Goal: Transaction & Acquisition: Purchase product/service

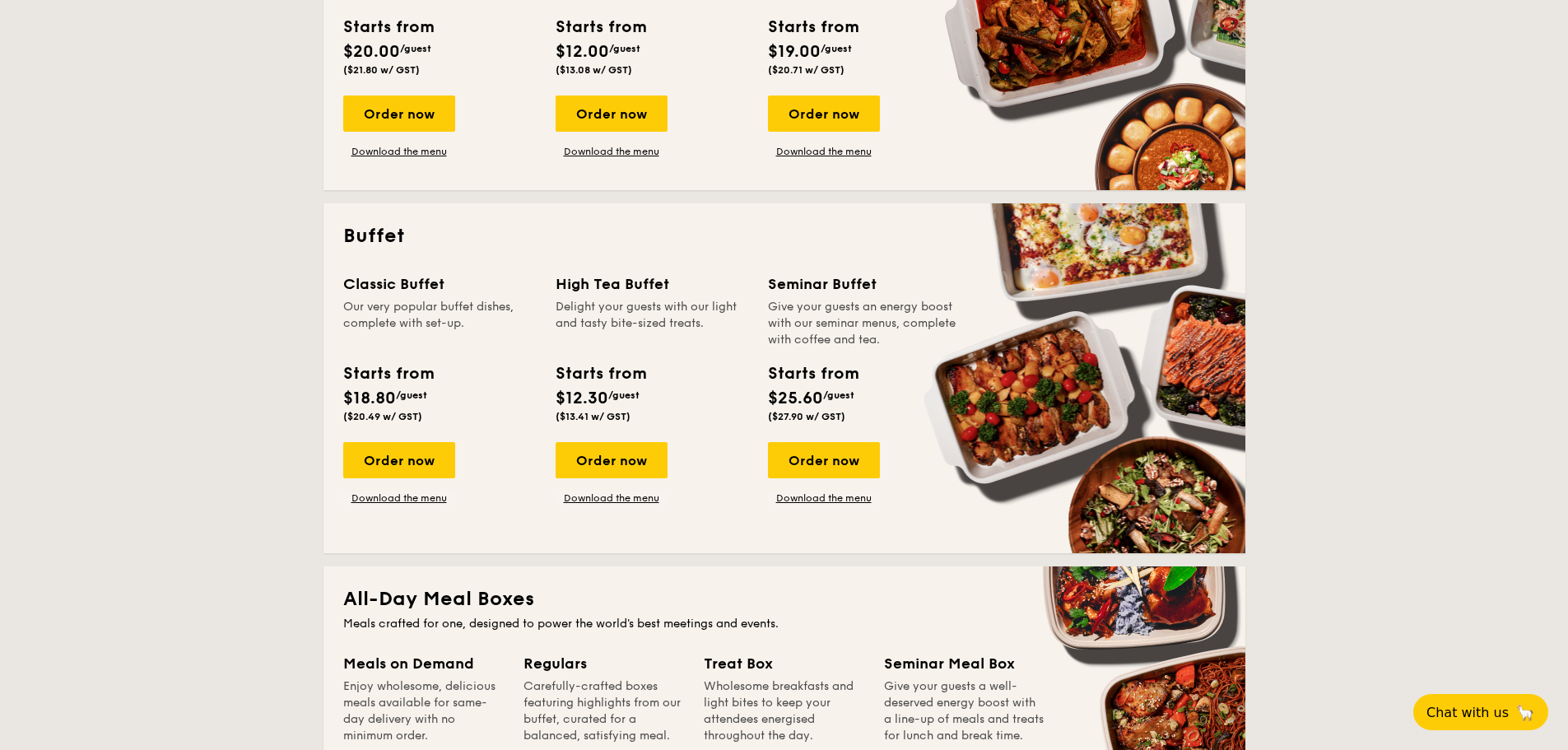
scroll to position [576, 0]
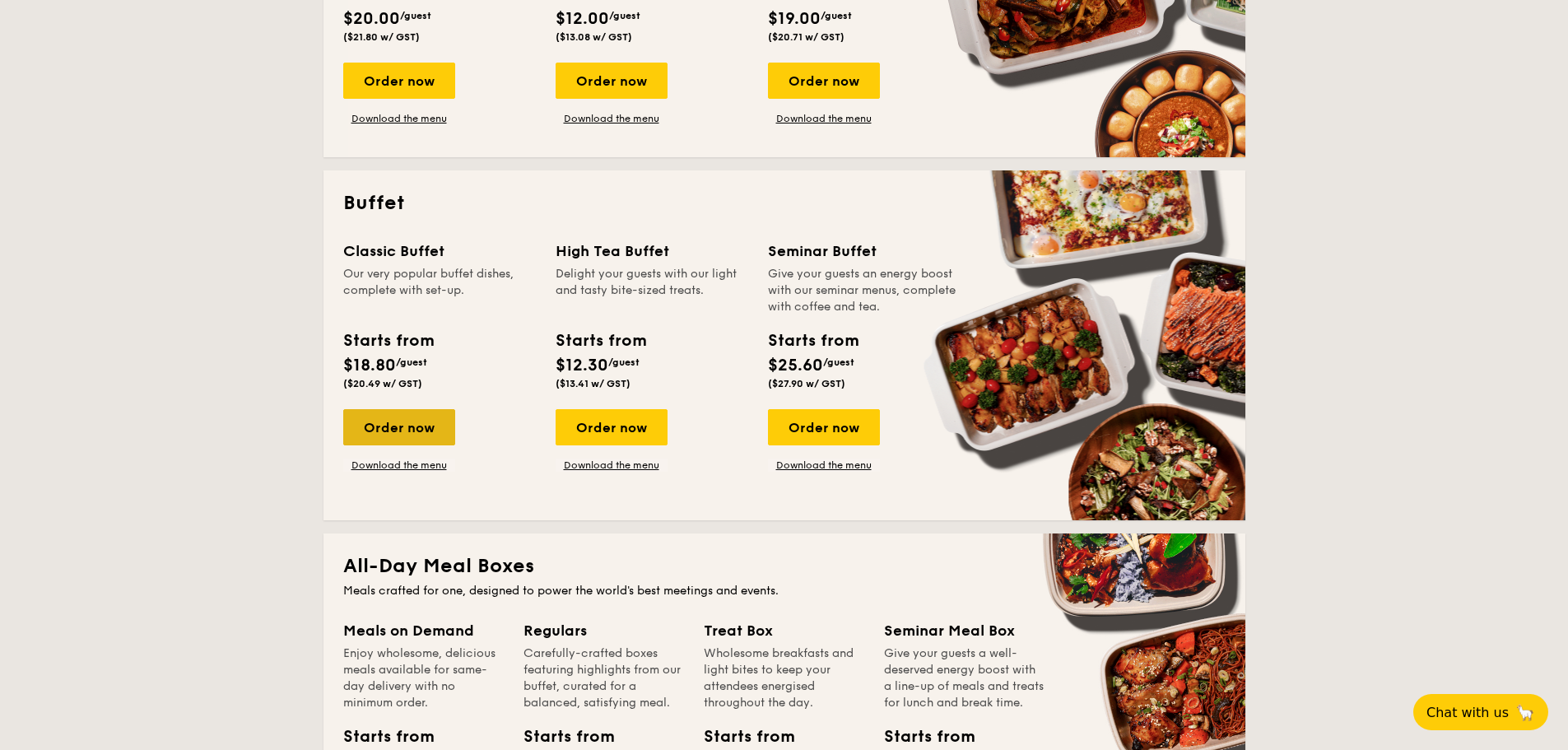
click at [382, 422] on div "Order now" at bounding box center [400, 426] width 112 height 36
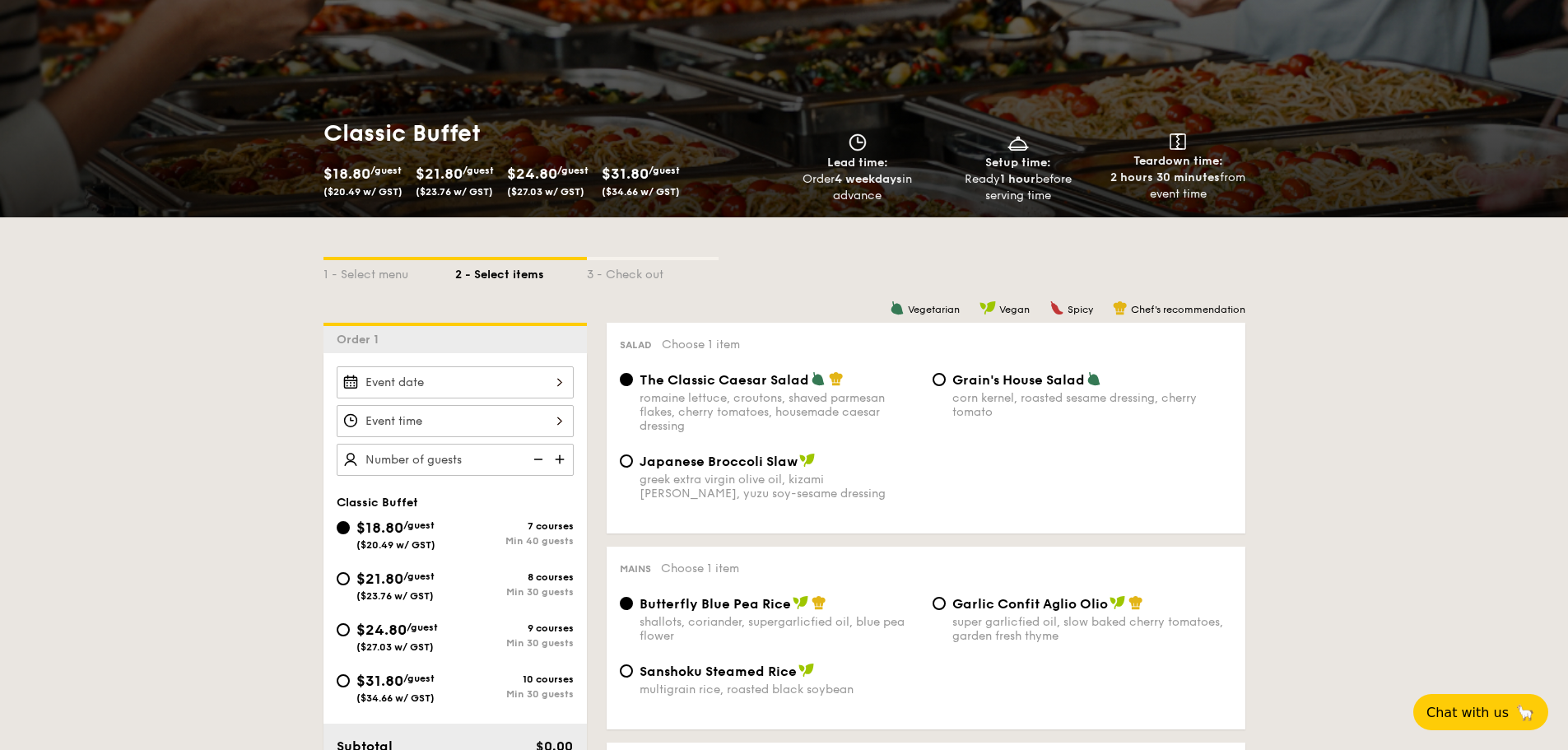
scroll to position [165, 0]
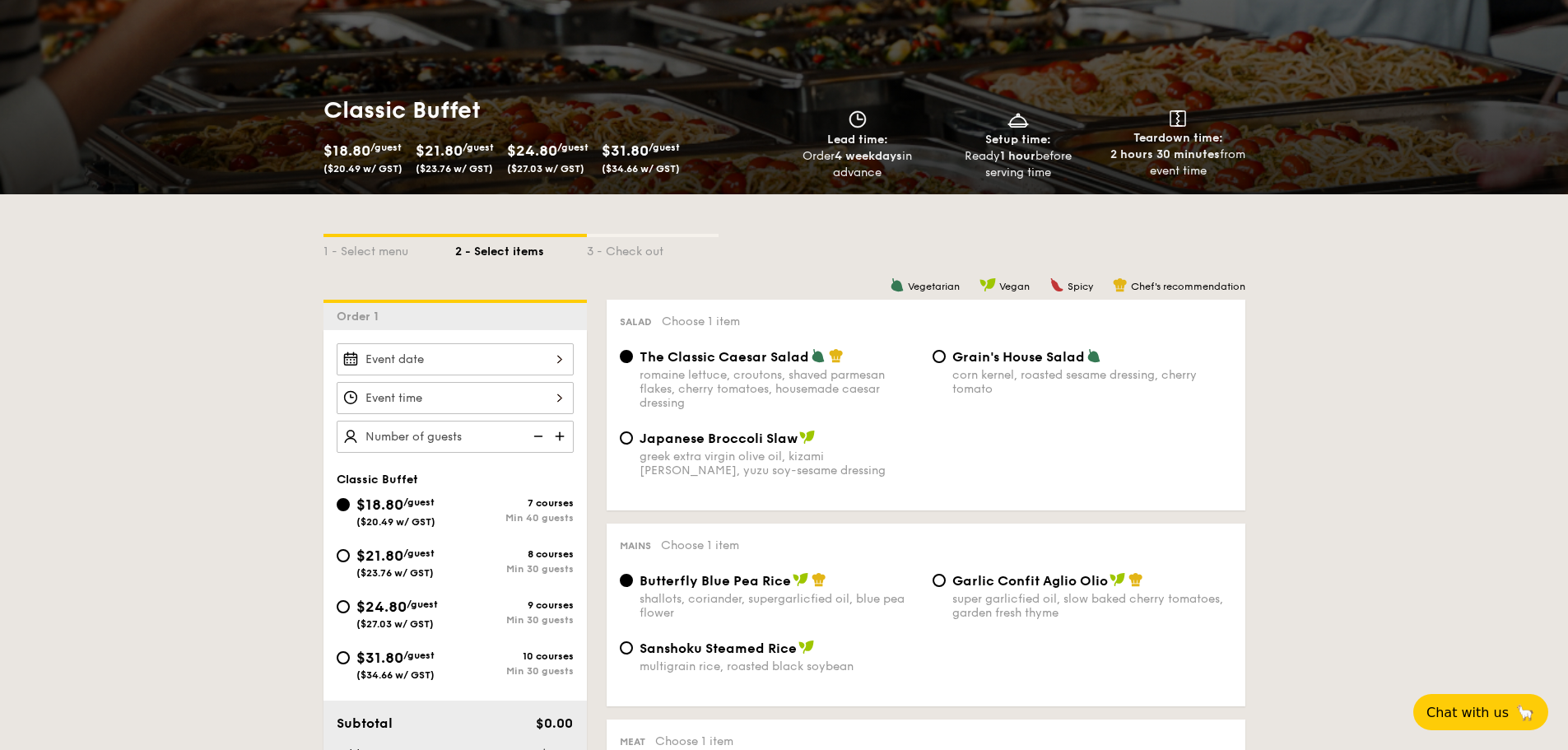
click at [377, 564] on span "$21.80" at bounding box center [379, 556] width 47 height 18
click at [349, 563] on input "$21.80 /guest ($23.76 w/ GST) 8 courses Min 30 guests" at bounding box center [344, 556] width 13 height 13
radio input "true"
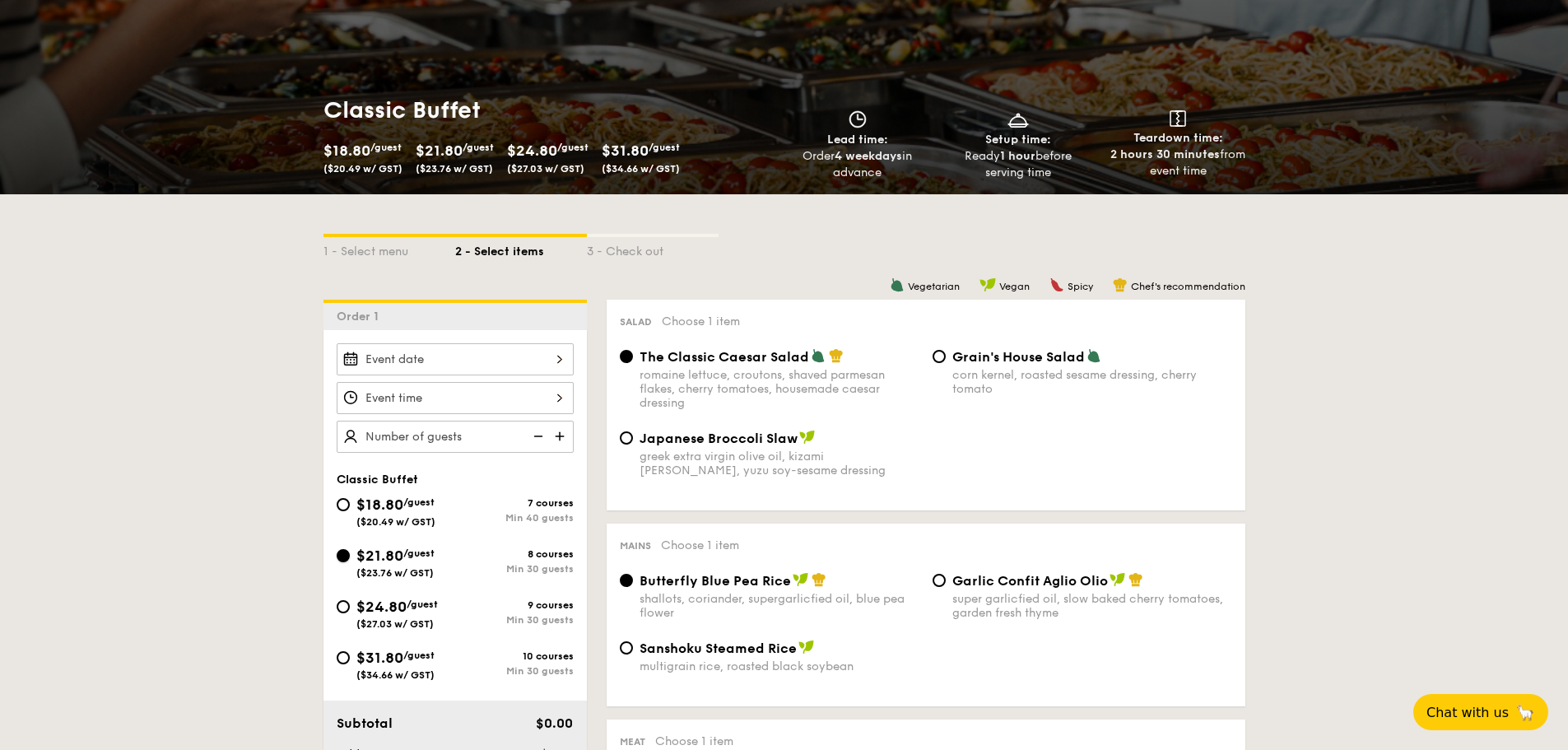
radio input "true"
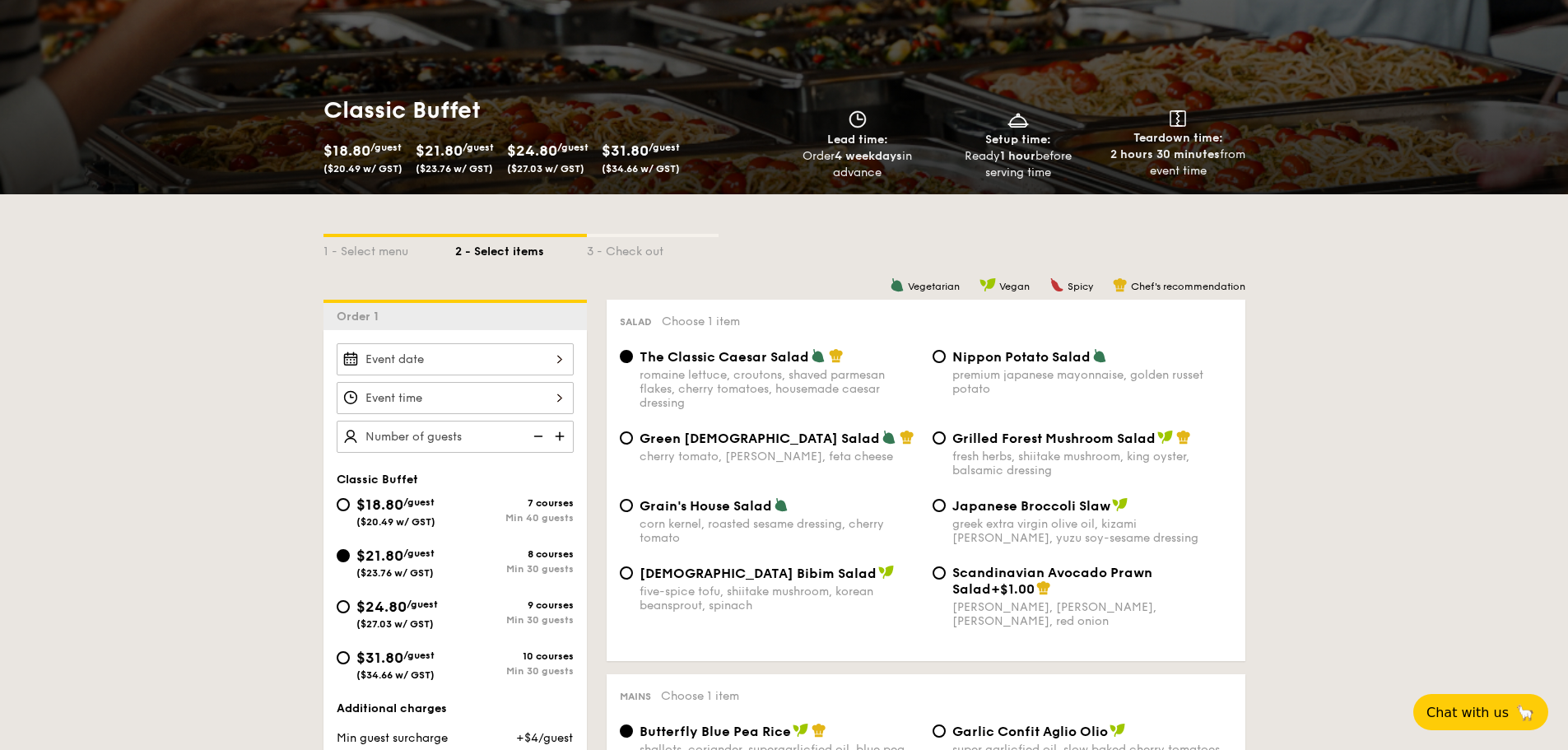
click at [454, 365] on div at bounding box center [456, 360] width 237 height 32
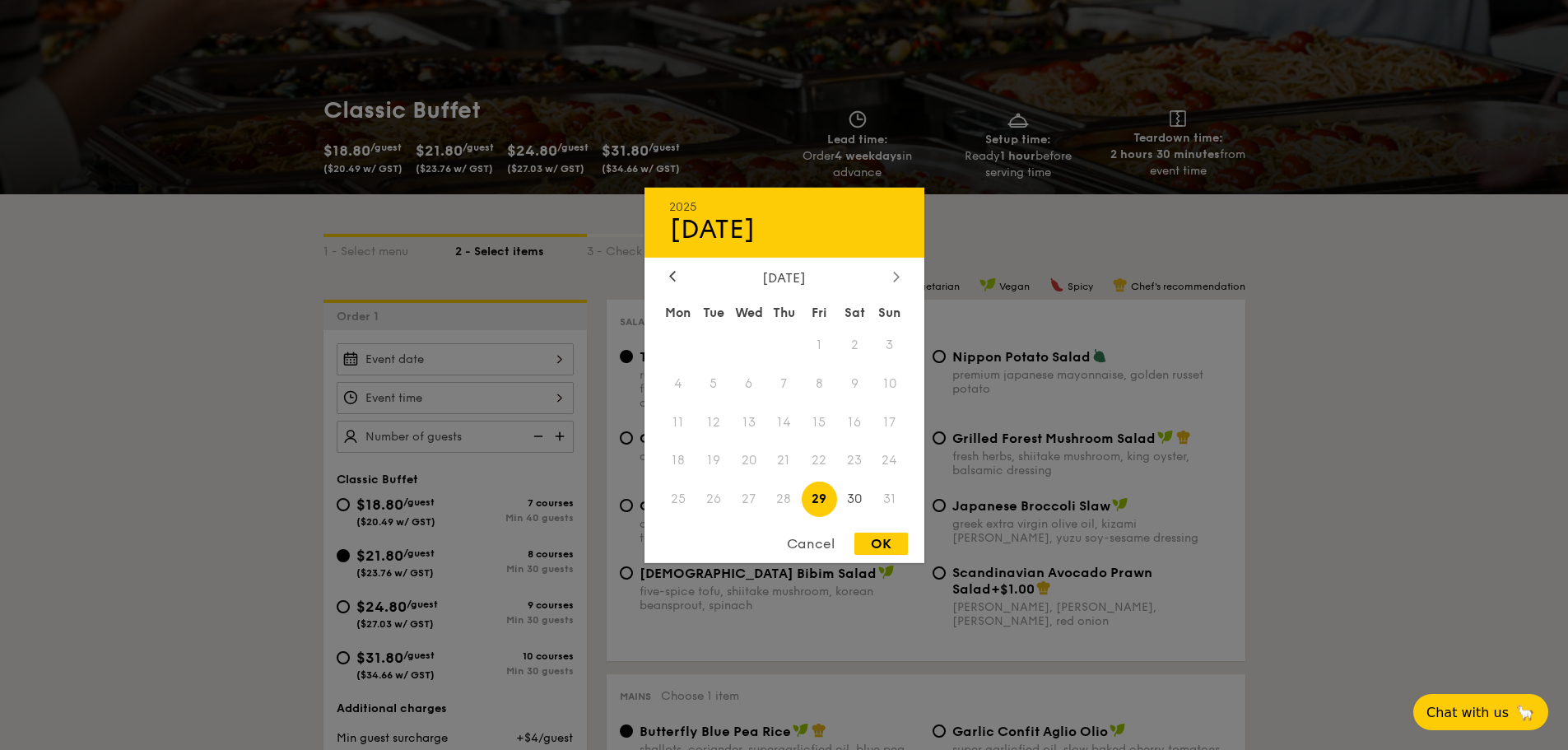
click at [896, 274] on icon at bounding box center [895, 277] width 5 height 10
click at [855, 385] on span "13" at bounding box center [854, 383] width 35 height 35
click at [858, 545] on div "OK" at bounding box center [881, 543] width 53 height 23
type input "[DATE]"
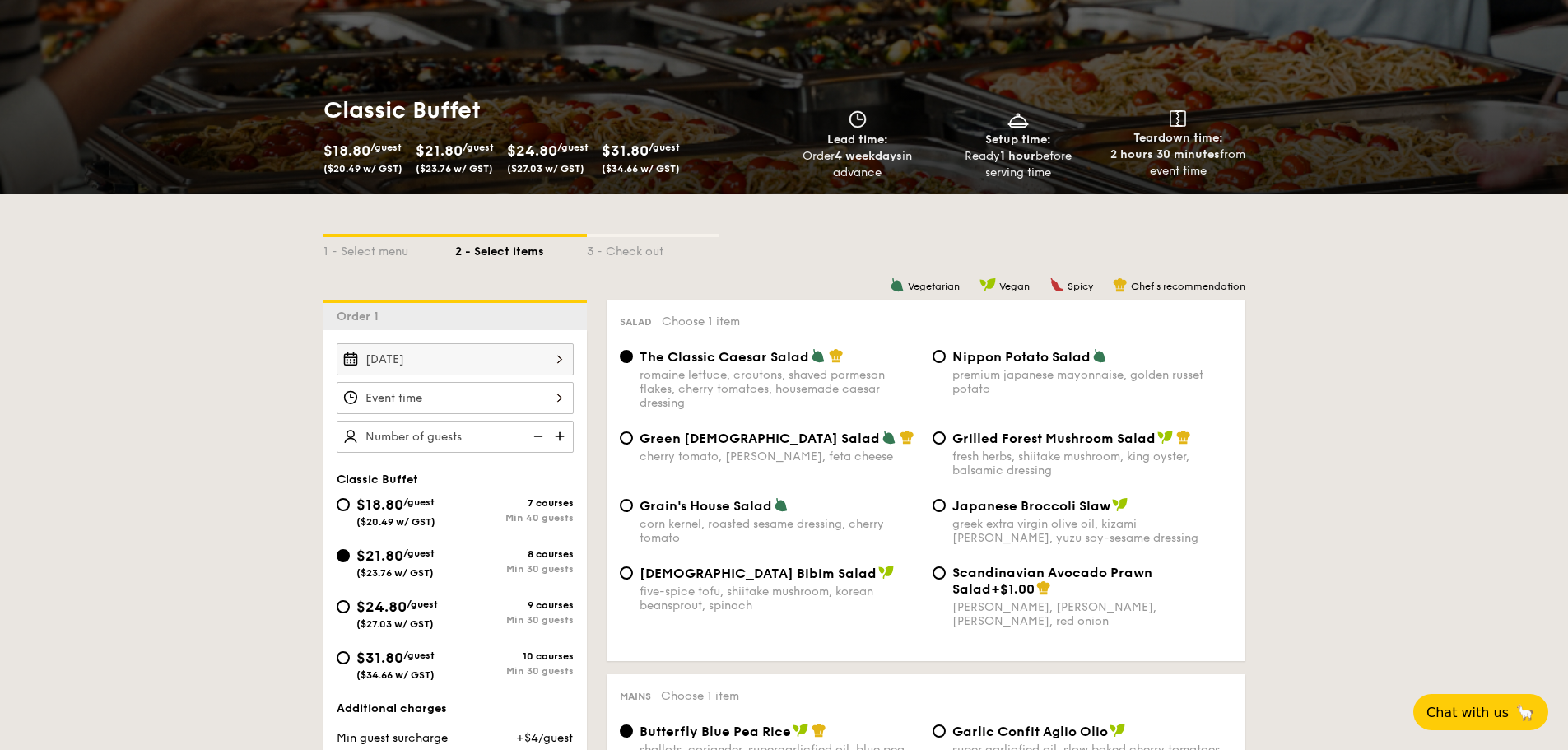
click at [347, 404] on div at bounding box center [456, 398] width 237 height 32
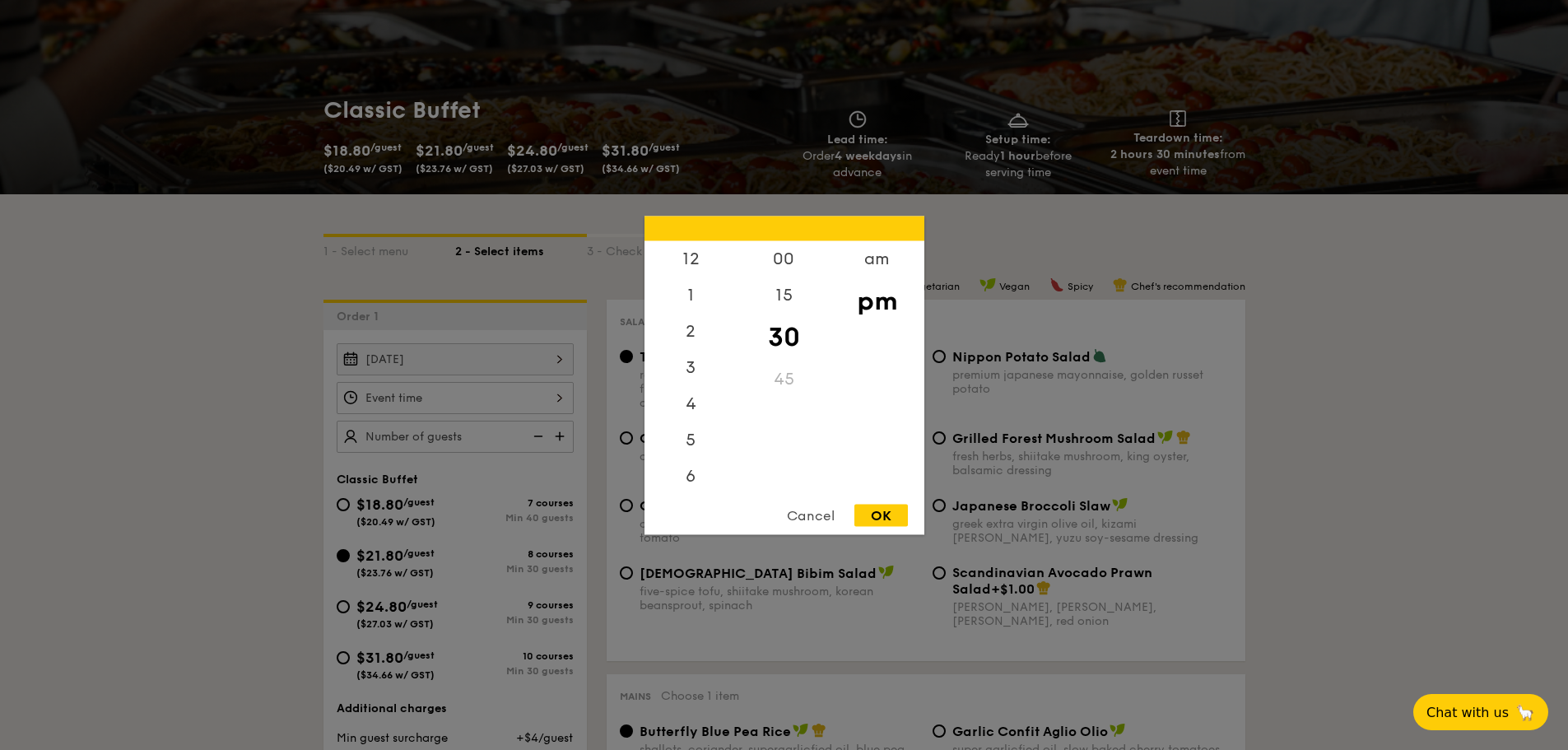
scroll to position [73, 0]
click at [687, 411] on div "6" at bounding box center [690, 409] width 93 height 48
click at [789, 273] on div "00" at bounding box center [783, 264] width 93 height 48
click at [878, 517] on div "OK" at bounding box center [881, 515] width 53 height 23
type input "6:00PM"
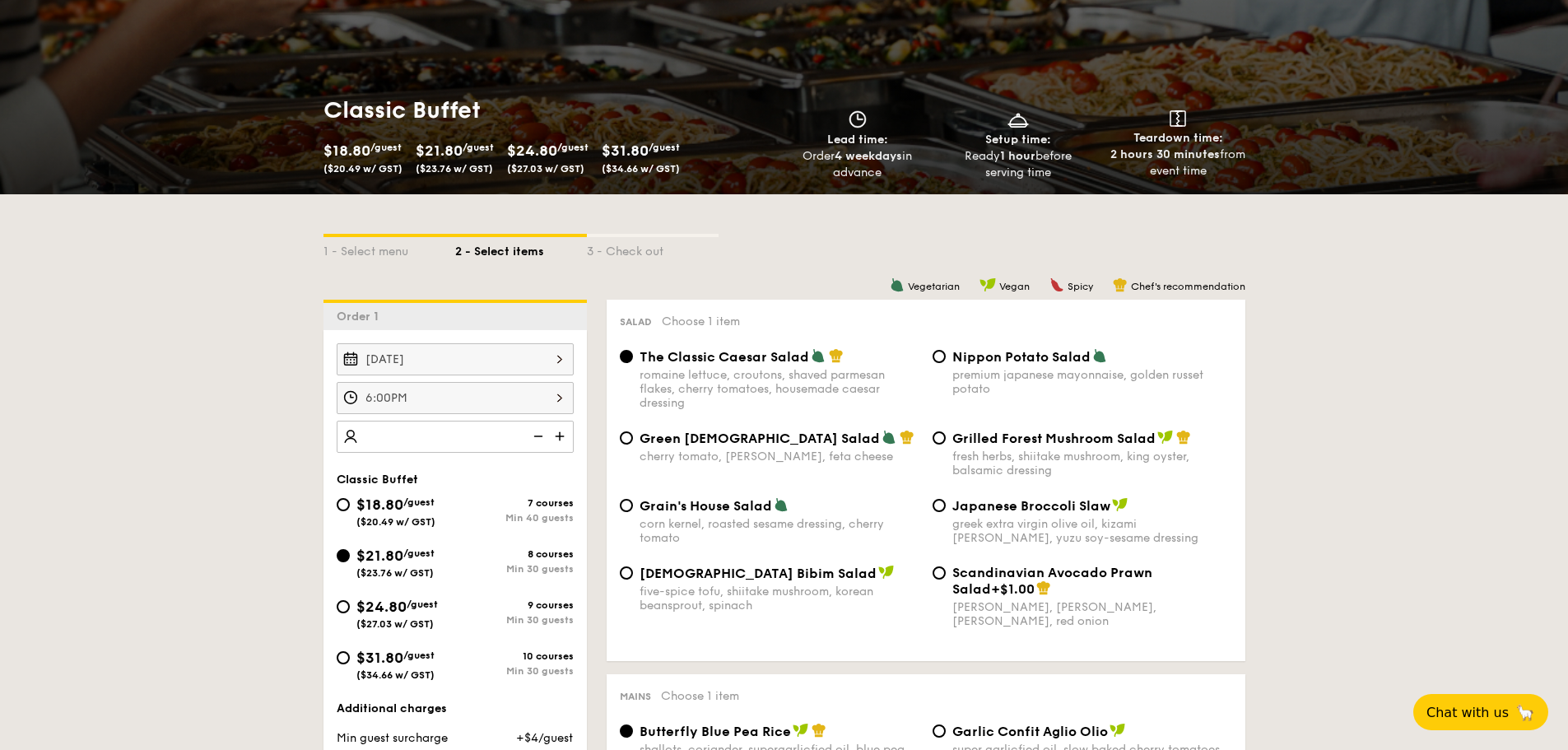
click at [557, 438] on img at bounding box center [562, 436] width 25 height 31
click at [552, 436] on img at bounding box center [562, 436] width 25 height 31
type input "30 guests"
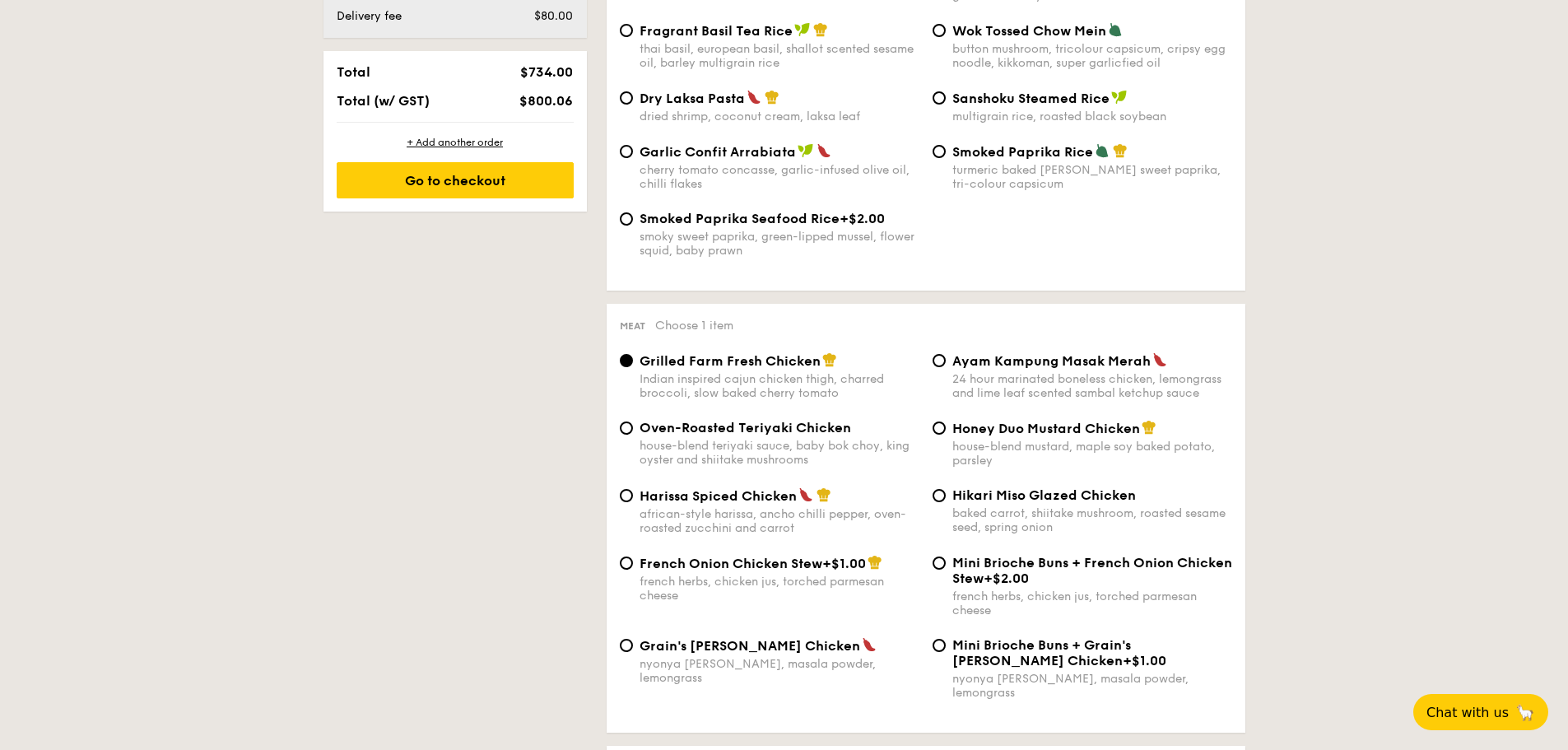
scroll to position [1070, 0]
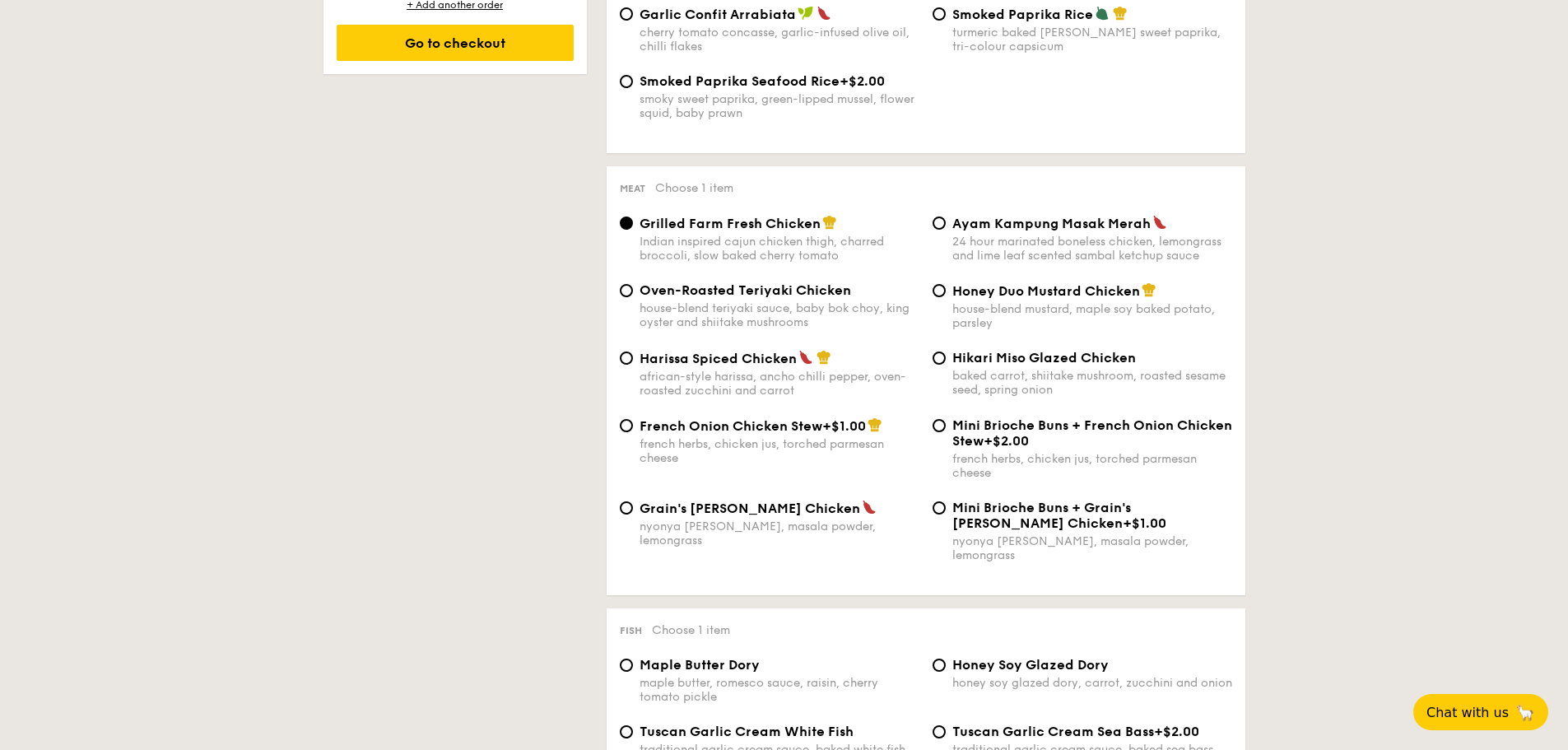
click at [1043, 298] on div "Honey Duo Mustard Chicken house-blend mustard, maple soy baked potato, parsley" at bounding box center [1092, 306] width 280 height 48
click at [945, 297] on input "Honey Duo Mustard Chicken house-blend mustard, maple soy baked potato, parsley" at bounding box center [939, 291] width 13 height 13
radio input "true"
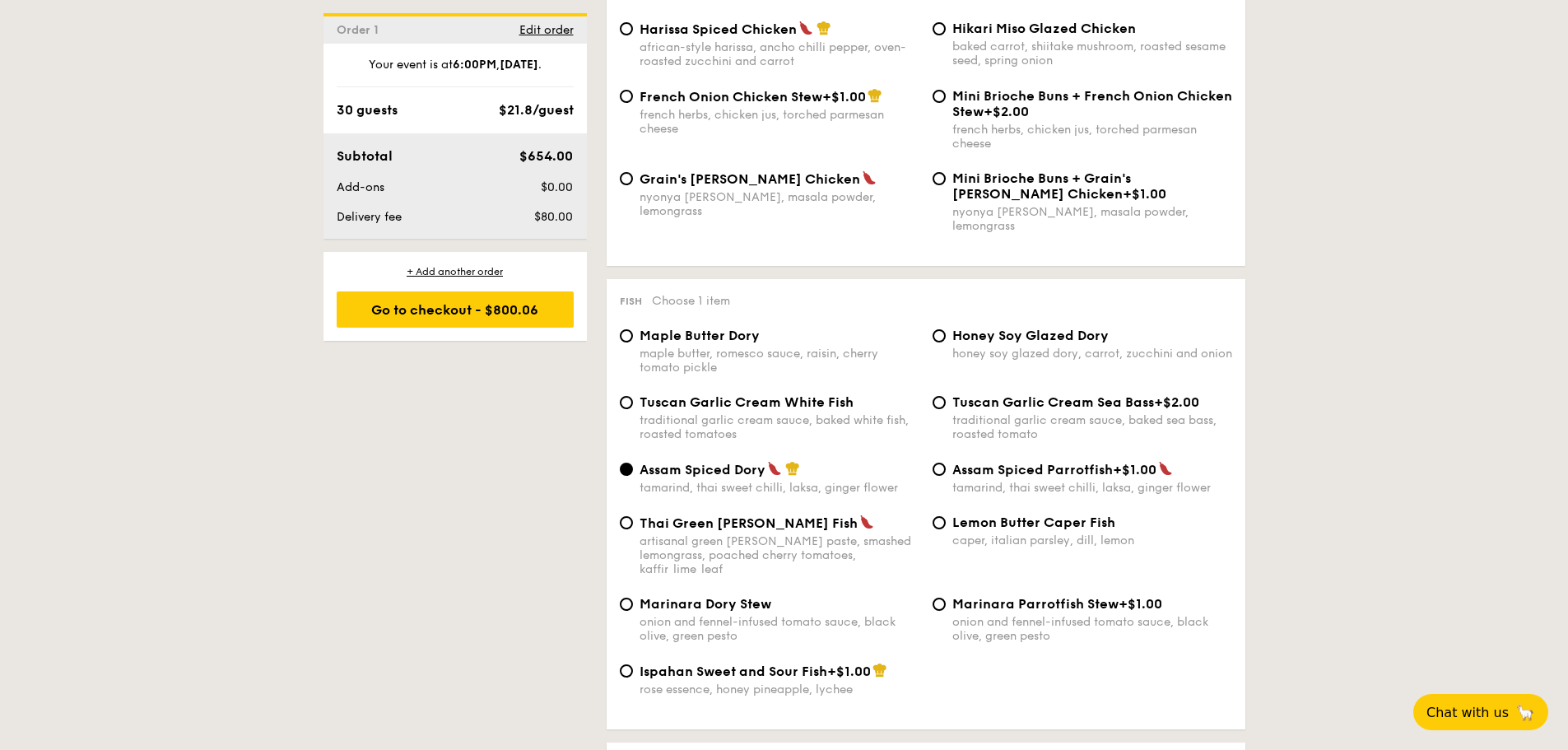
scroll to position [1482, 0]
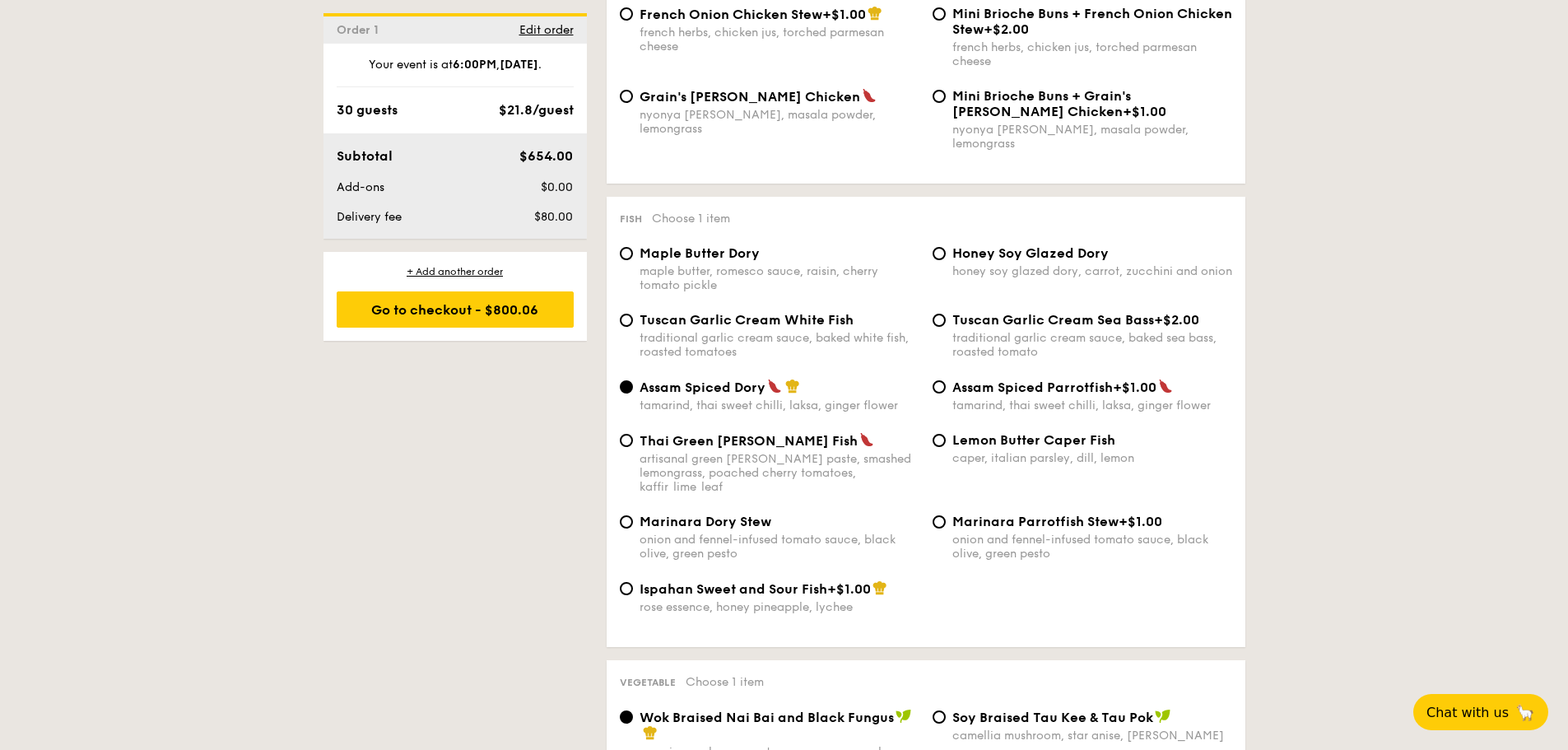
click at [1110, 452] on div "caper, italian parsley, dill, lemon" at bounding box center [1092, 458] width 280 height 14
click at [945, 441] on input "Lemon Butter Caper Fish caper, italian parsley, dill, lemon" at bounding box center [939, 441] width 13 height 13
radio input "true"
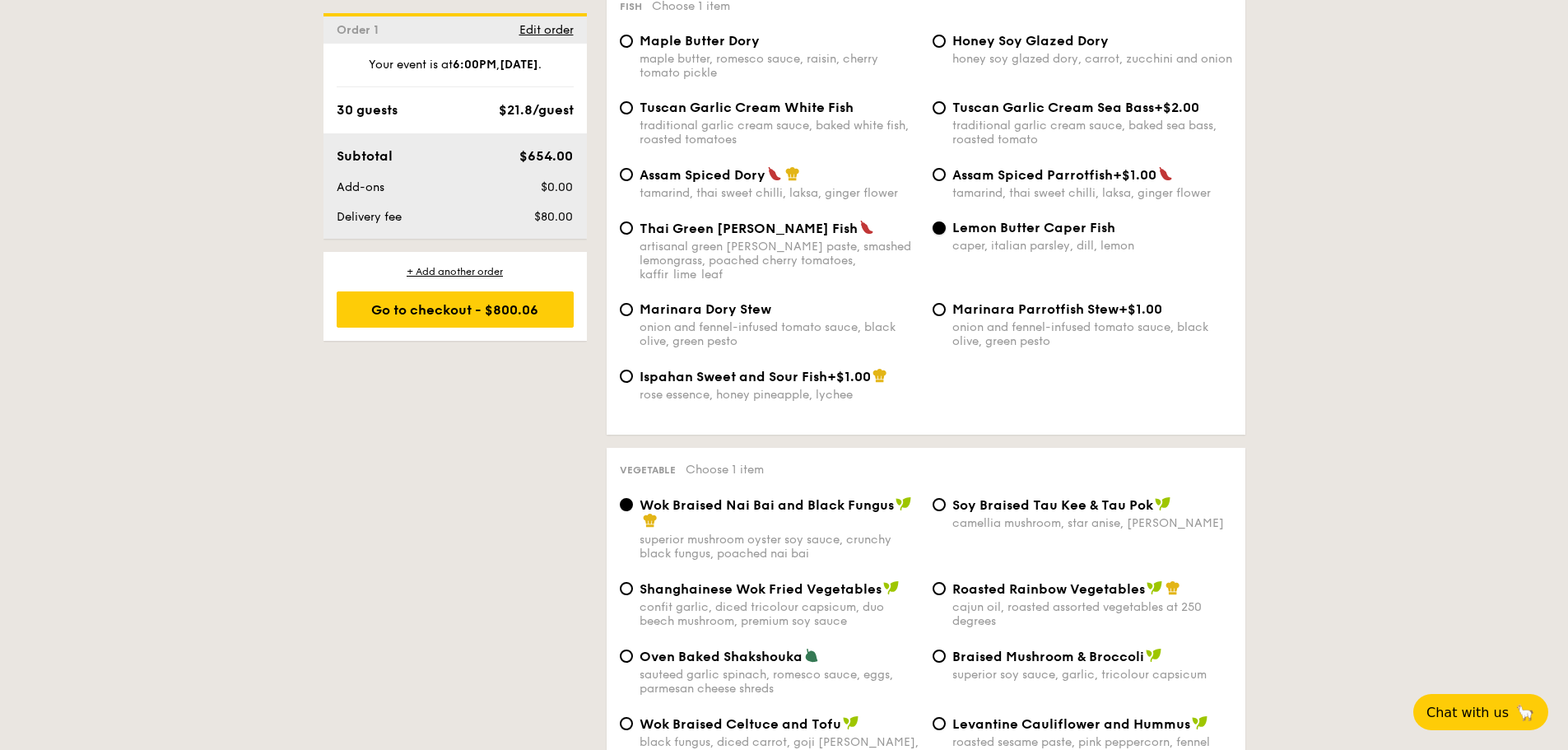
scroll to position [1811, 0]
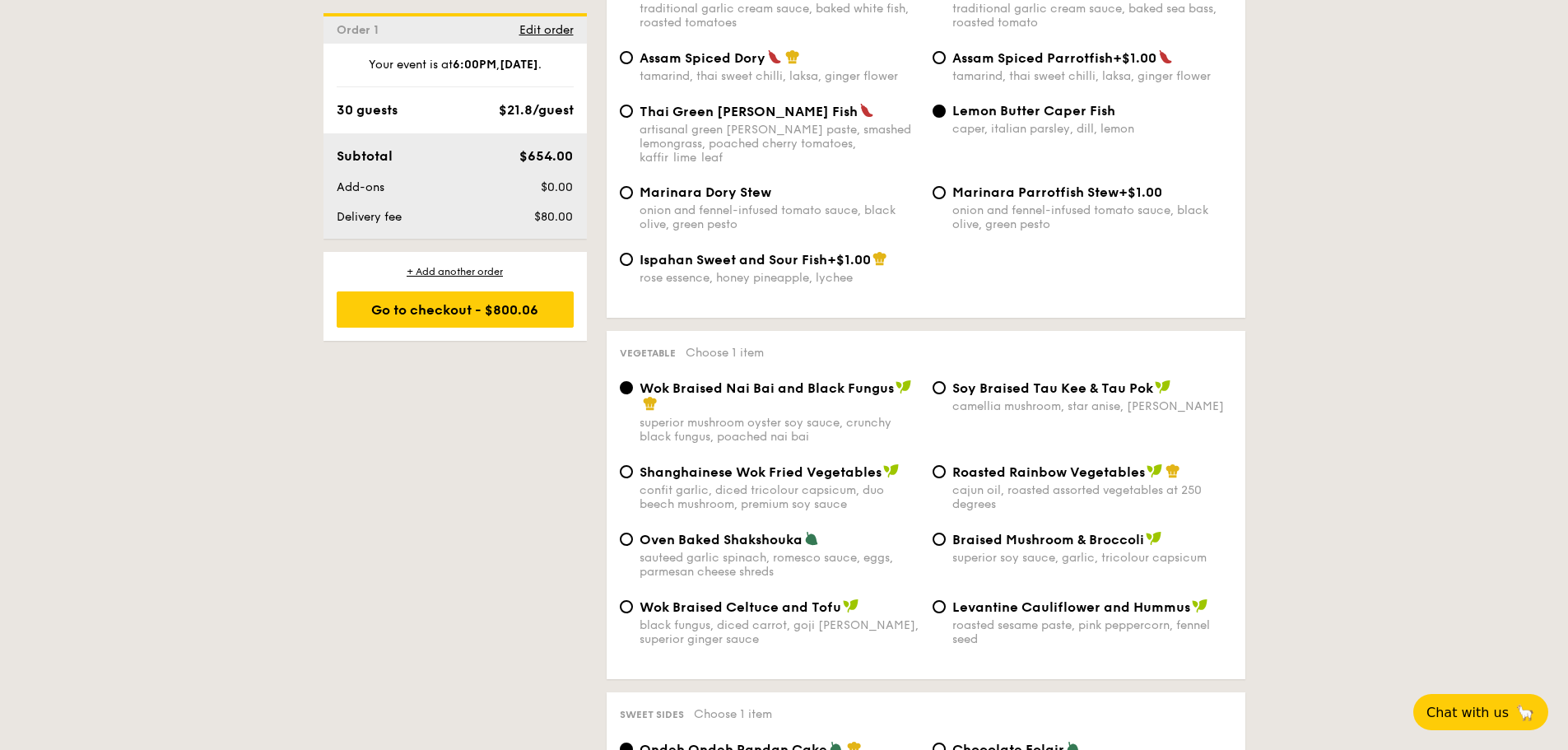
click at [1107, 464] on span "Roasted Rainbow Vegetables" at bounding box center [1048, 472] width 192 height 16
click at [945, 465] on input "Roasted Rainbow Vegetables cajun oil, roasted assorted vegetables at 250 degrees" at bounding box center [939, 472] width 13 height 13
radio input "true"
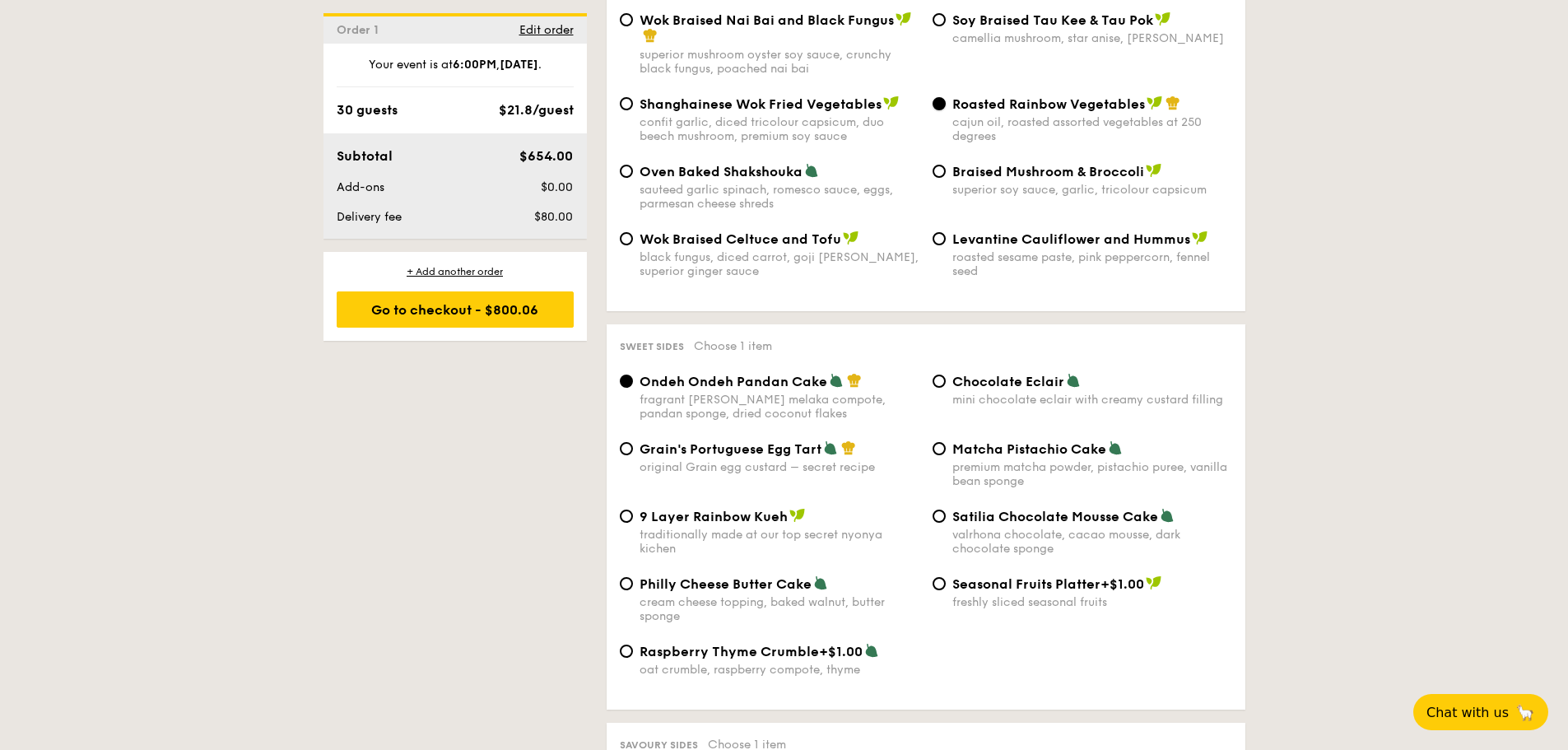
scroll to position [2223, 0]
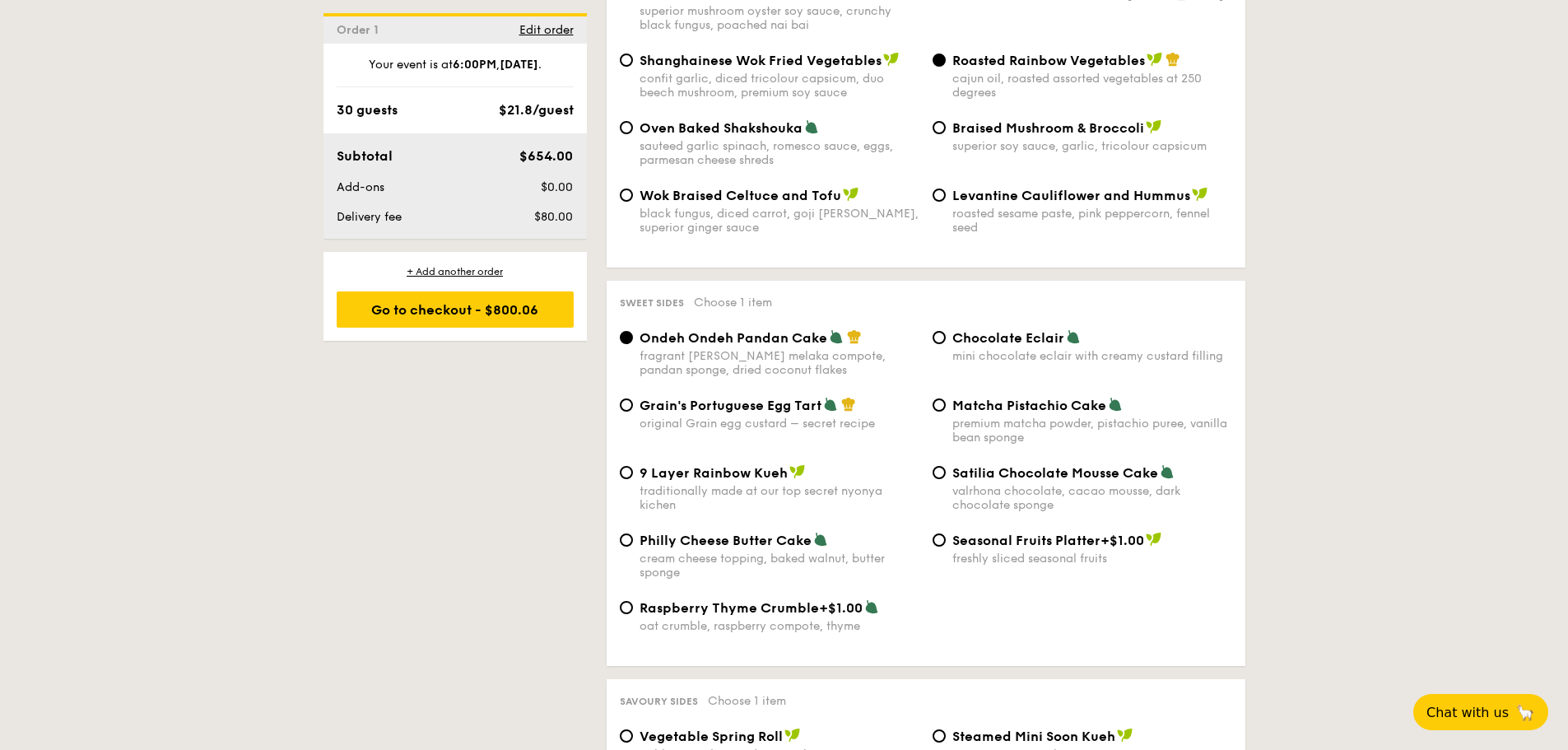
click at [1005, 416] on div "premium matcha powder, pistachio puree, vanilla bean sponge" at bounding box center [1092, 430] width 280 height 28
click at [945, 399] on input "Matcha Pistachio Cake premium matcha powder, pistachio puree, vanilla bean spon…" at bounding box center [939, 406] width 13 height 13
radio input "true"
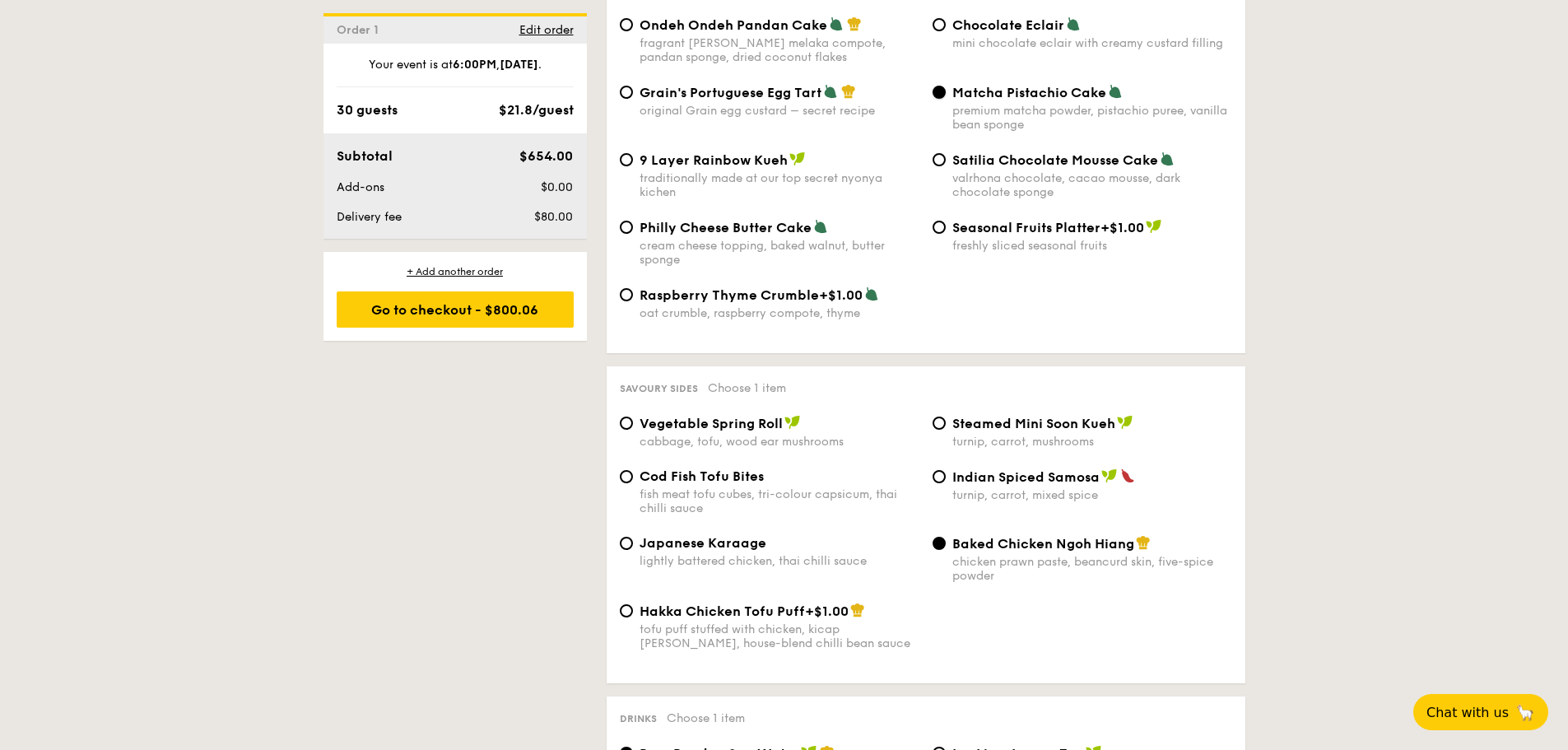
scroll to position [2635, 0]
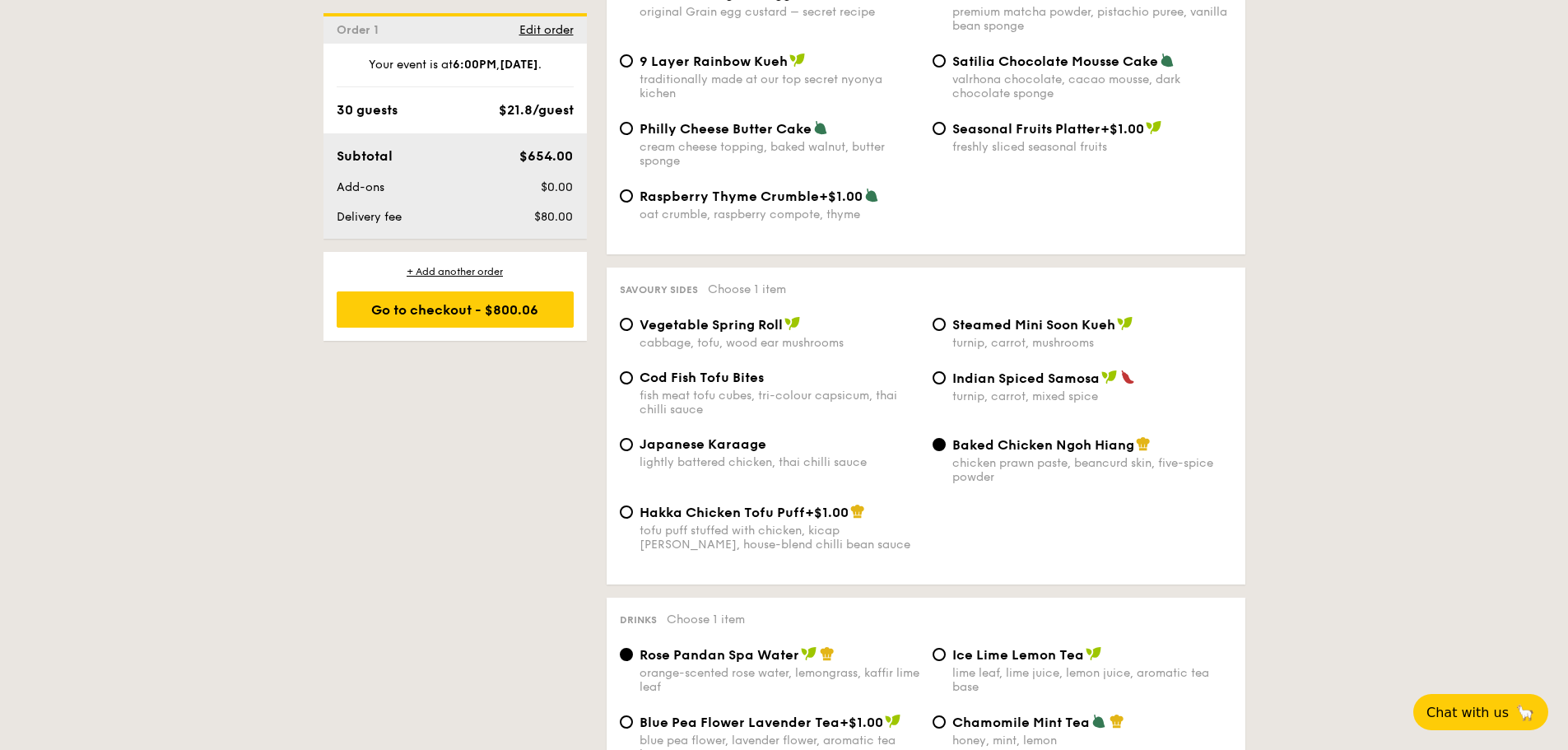
click at [964, 390] on div "turnip, carrot, mixed spice" at bounding box center [1092, 396] width 280 height 14
click at [945, 371] on input "Indian Spiced Samosa turnip, carrot, mixed spice" at bounding box center [939, 378] width 13 height 13
radio input "true"
click at [968, 437] on span "Baked Chicken Ngoh Hiang" at bounding box center [1043, 445] width 182 height 16
click at [945, 438] on input "Baked Chicken Ngoh Hiang chicken prawn paste, beancurd skin, five-spice powder" at bounding box center [939, 445] width 13 height 13
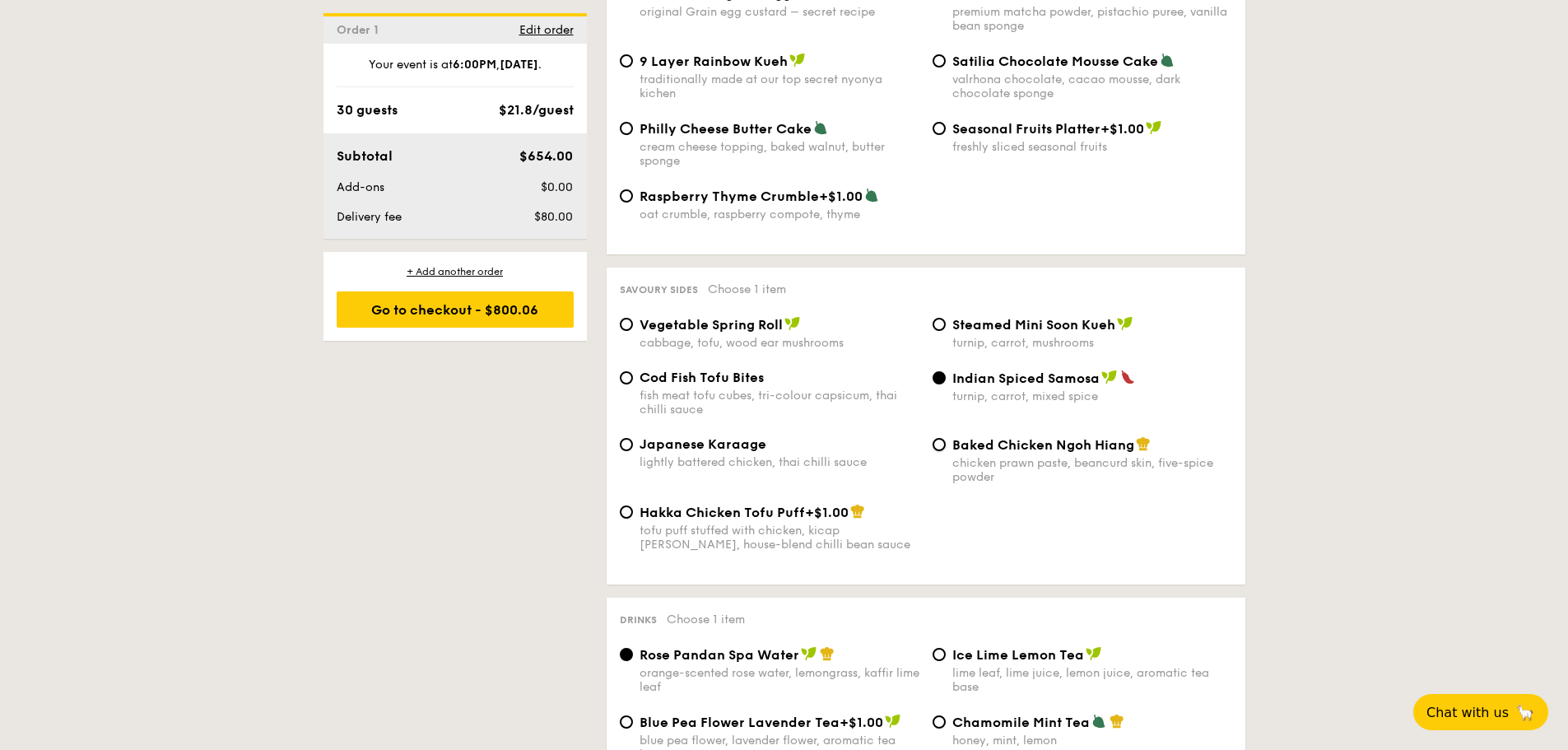
radio input "true"
click at [947, 370] on div "Indian Spiced Samosa turnip, carrot, mixed spice" at bounding box center [1082, 386] width 313 height 33
click at [944, 370] on div "Indian Spiced Samosa turnip, carrot, mixed spice" at bounding box center [1082, 386] width 313 height 33
click at [936, 371] on input "Indian Spiced Samosa turnip, carrot, mixed spice" at bounding box center [939, 378] width 13 height 13
radio input "true"
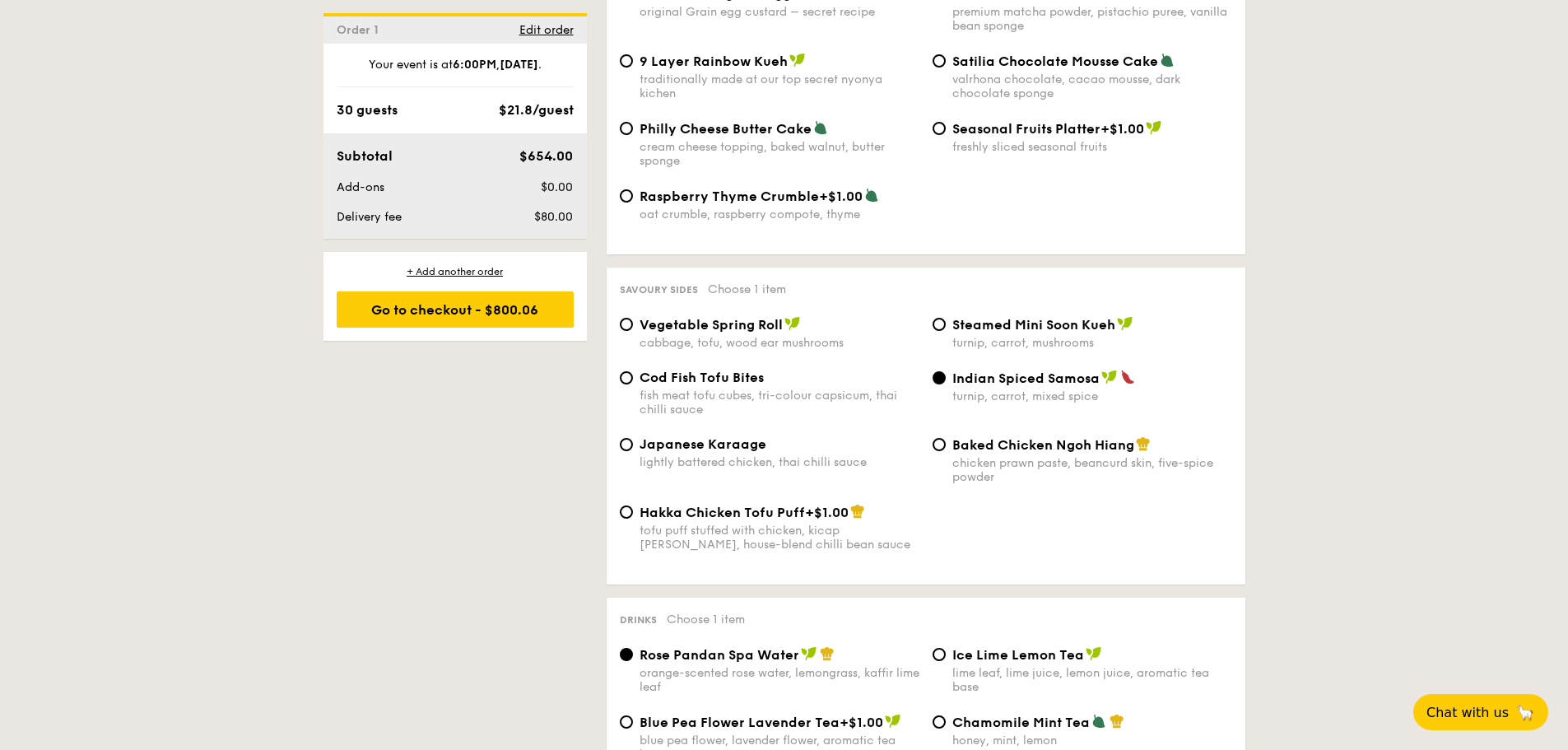
click at [690, 436] on span "Japanese Karaage" at bounding box center [703, 444] width 127 height 16
click at [633, 438] on input "Japanese Karaage lightly battered chicken, thai chilli sauce" at bounding box center [626, 445] width 13 height 13
radio input "true"
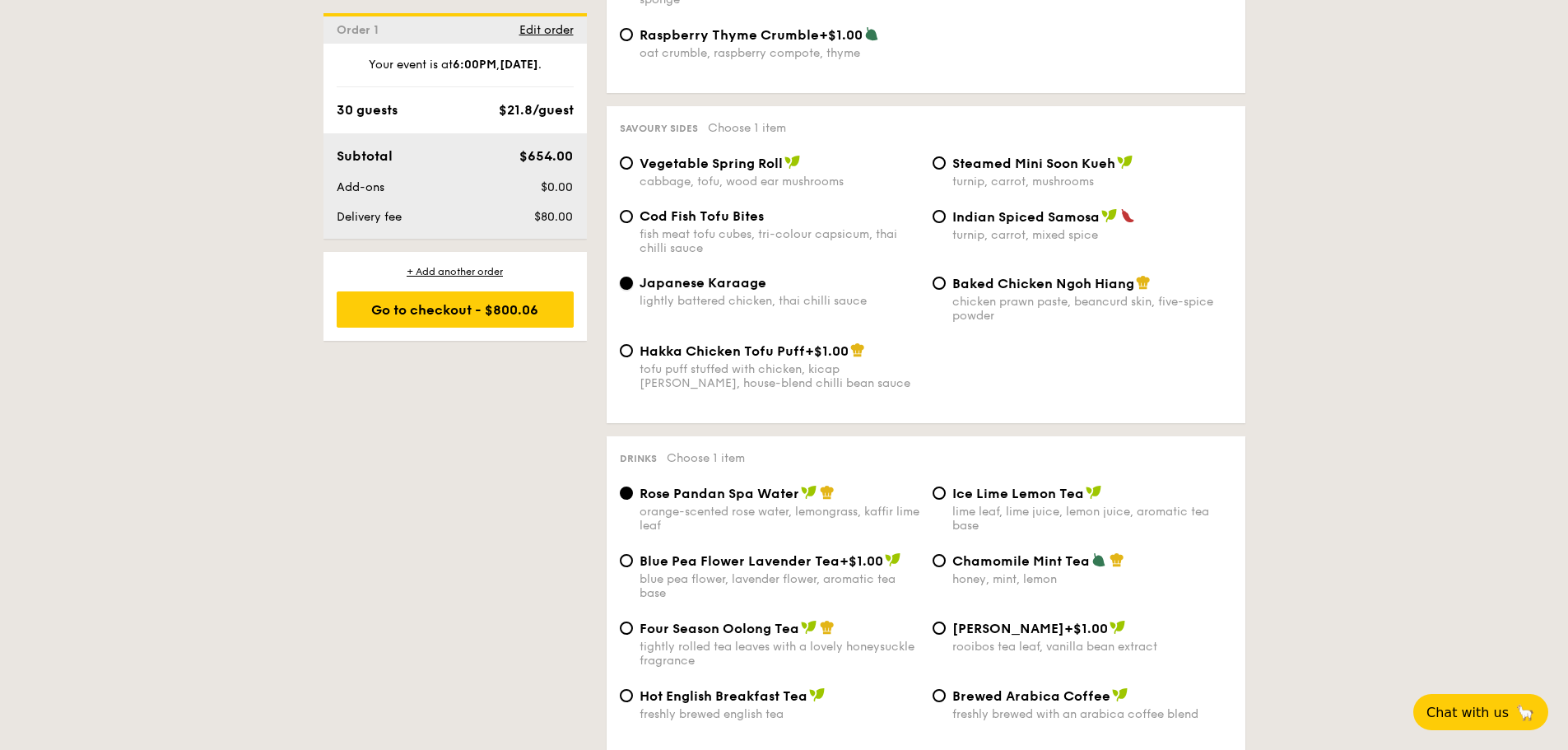
scroll to position [2881, 0]
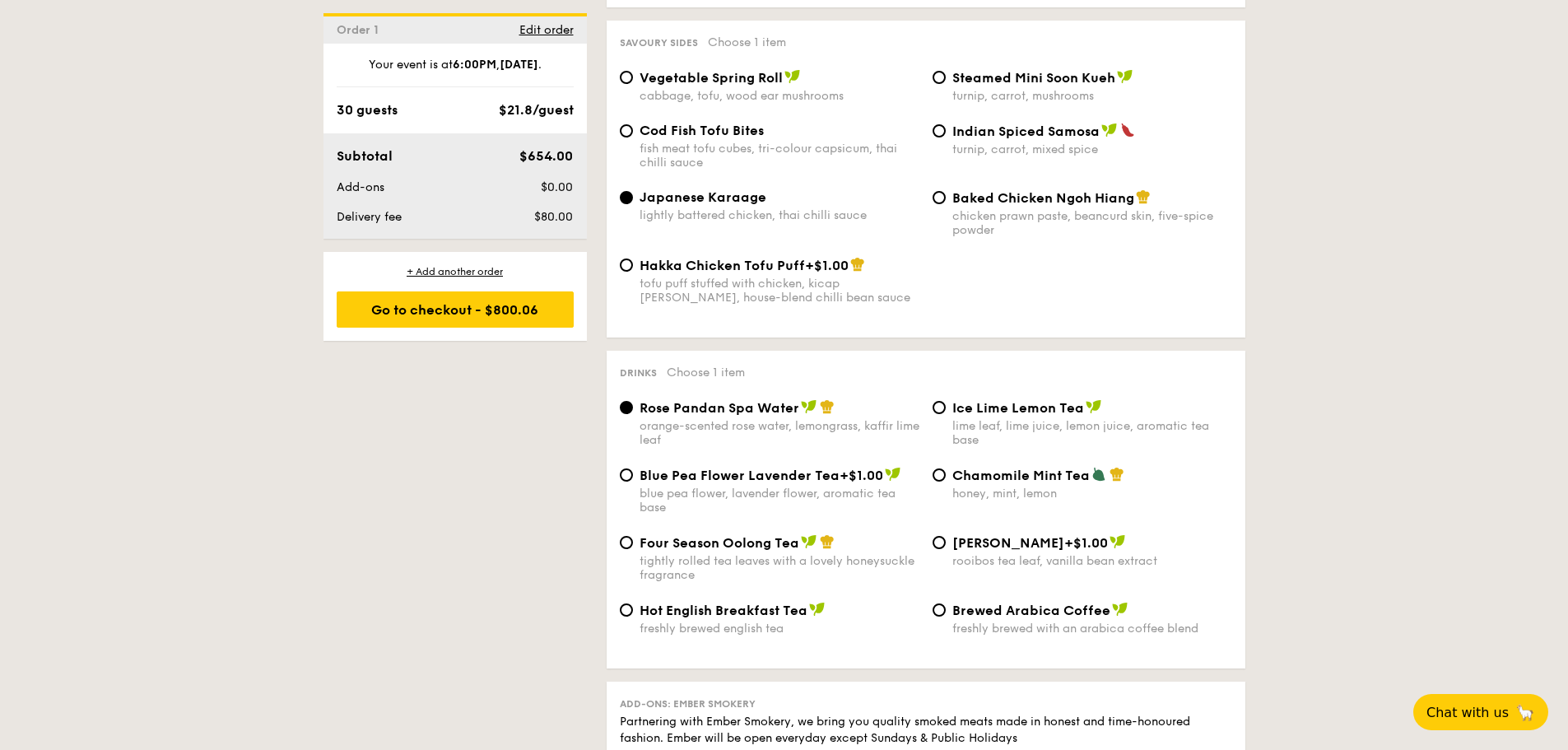
click at [1050, 400] on div "Ice Lime Lemon Tea lime leaf, lime juice, lemon juice, aromatic tea base" at bounding box center [1092, 423] width 280 height 48
click at [945, 401] on input "Ice Lime Lemon Tea lime leaf, lime juice, lemon juice, aromatic tea base" at bounding box center [939, 408] width 13 height 13
radio input "true"
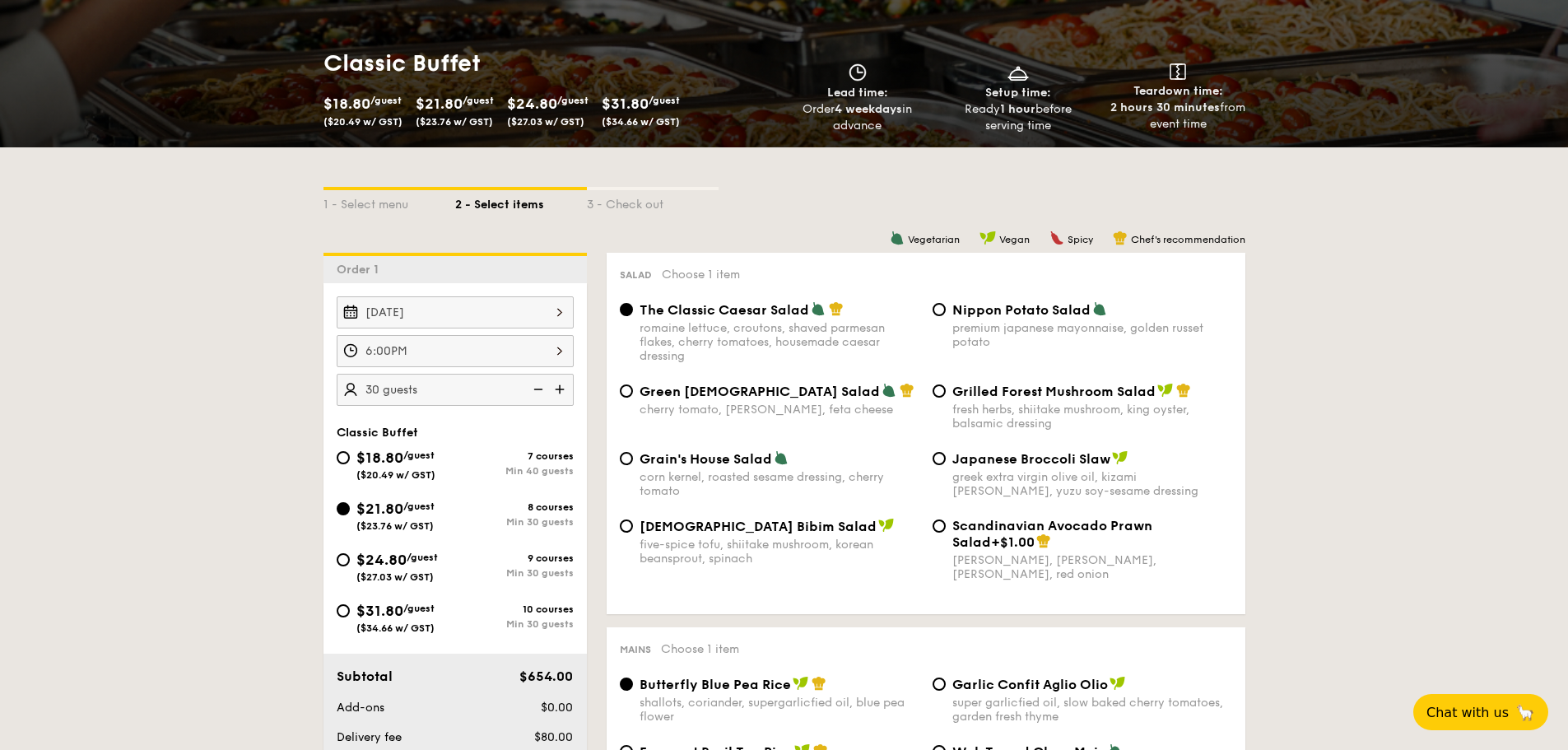
scroll to position [0, 0]
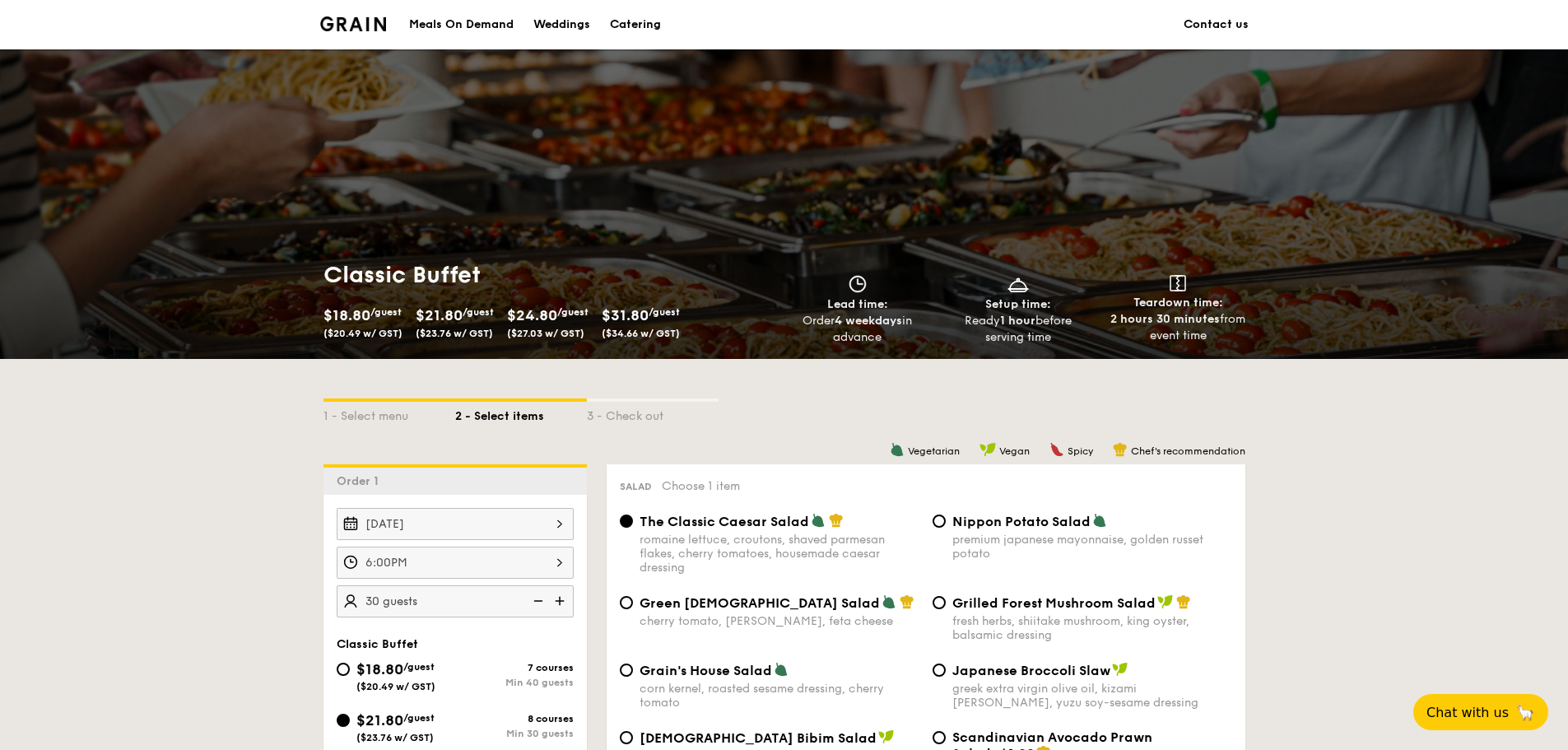
drag, startPoint x: 1276, startPoint y: 514, endPoint x: 1268, endPoint y: 70, distance: 444.1
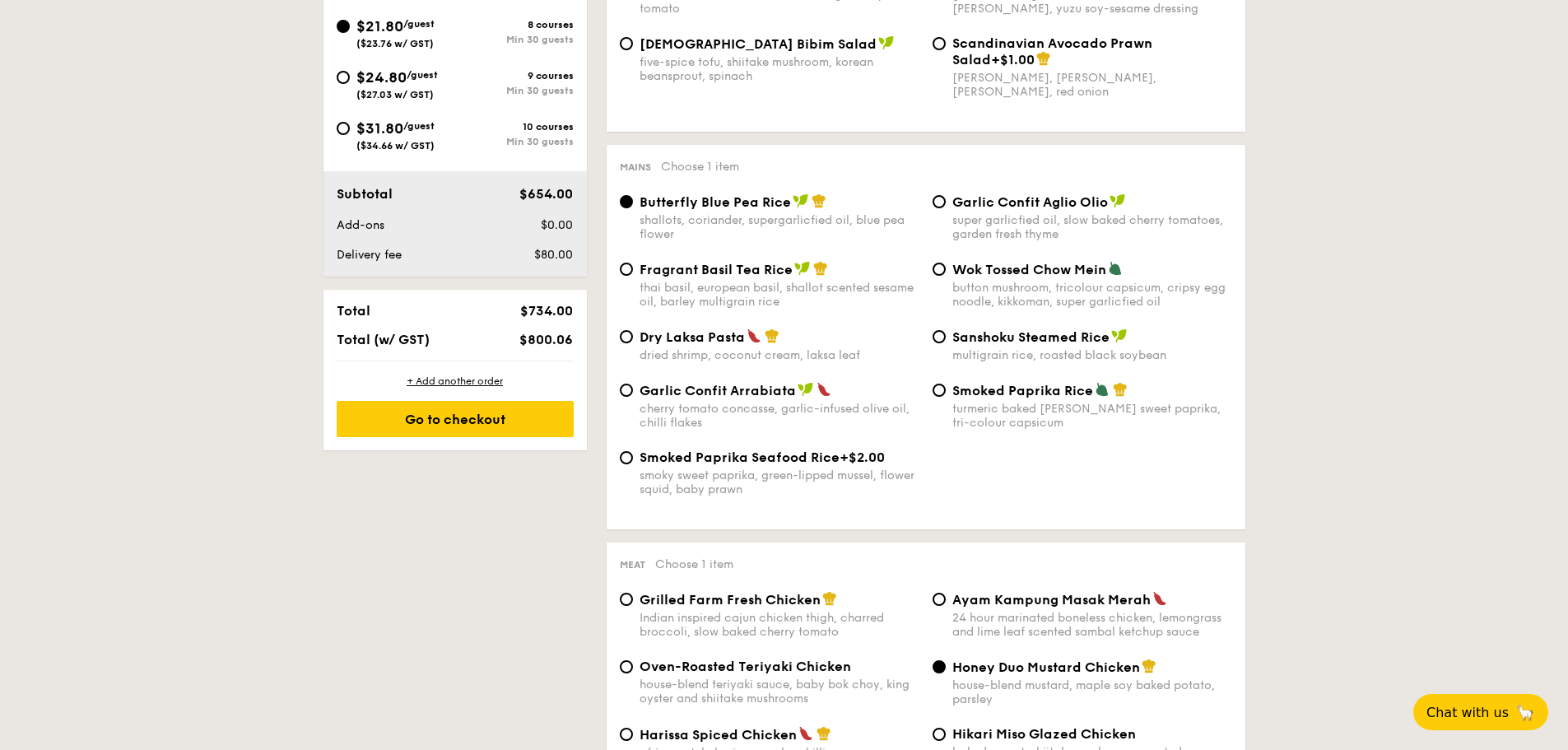
scroll to position [659, 0]
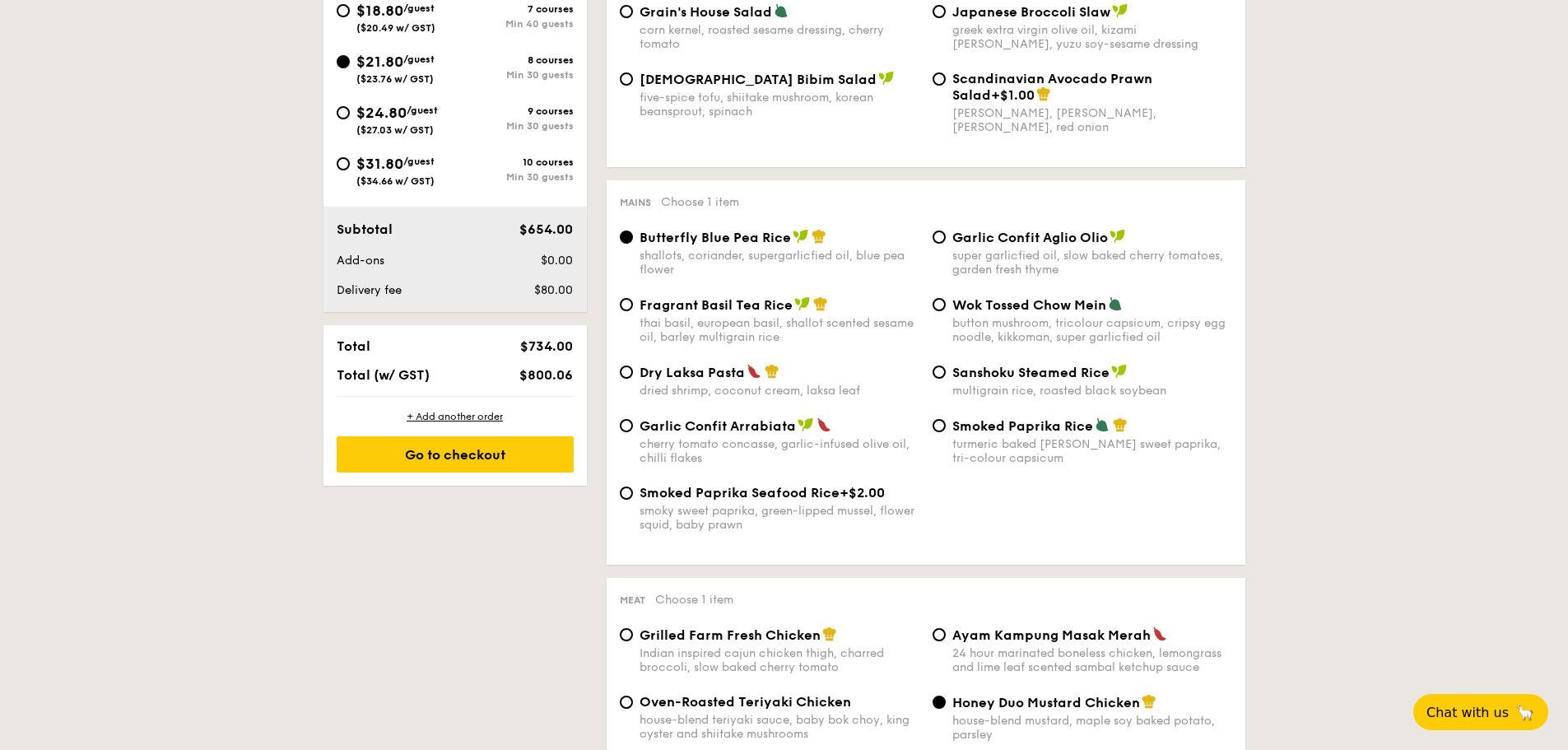
click at [1005, 243] on span "Garlic Confit Aglio Olio" at bounding box center [1030, 237] width 155 height 16
click at [945, 243] on input "Garlic Confit Aglio Olio super garlicfied oil, slow baked cherry tomatoes, gard…" at bounding box center [939, 237] width 13 height 13
radio input "true"
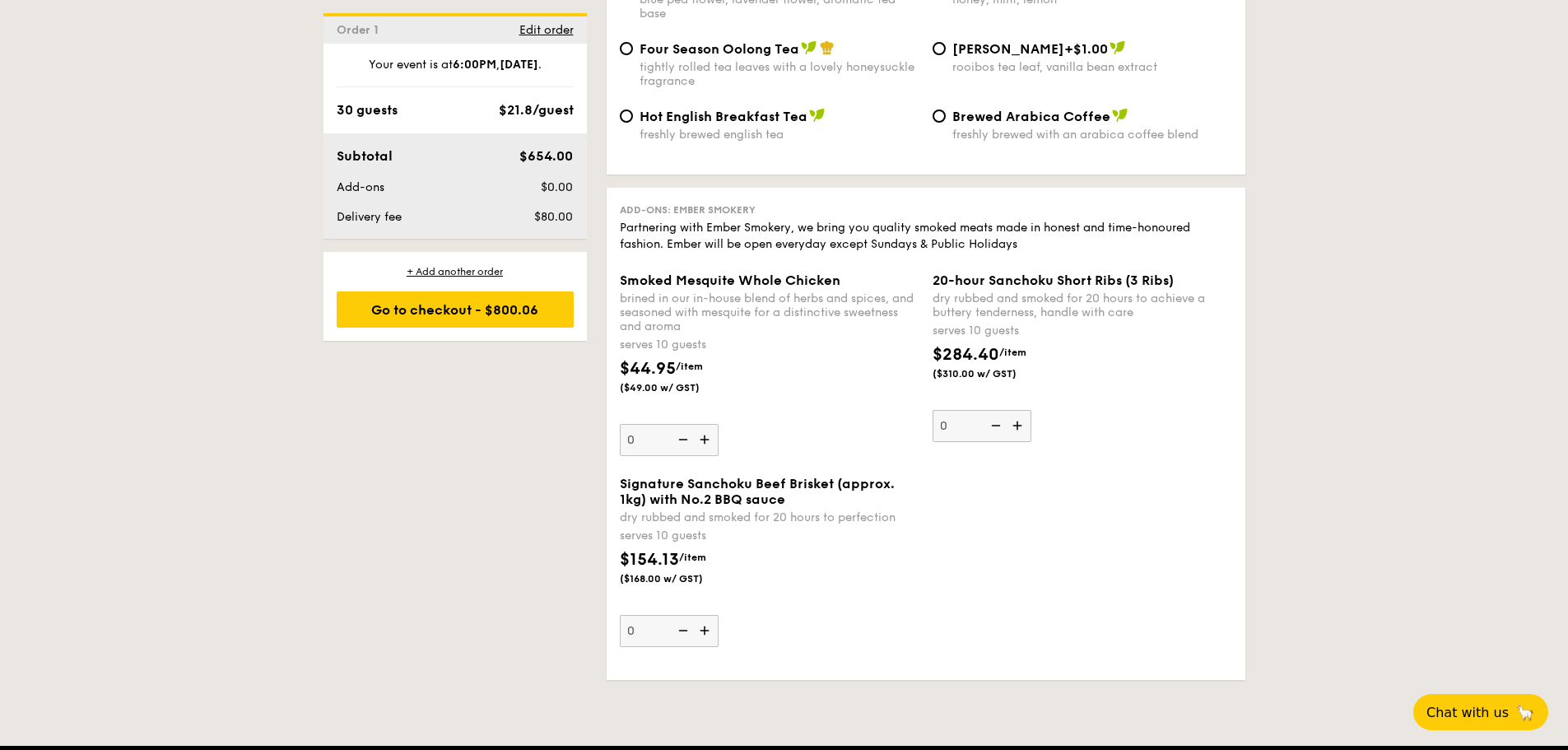
scroll to position [3293, 0]
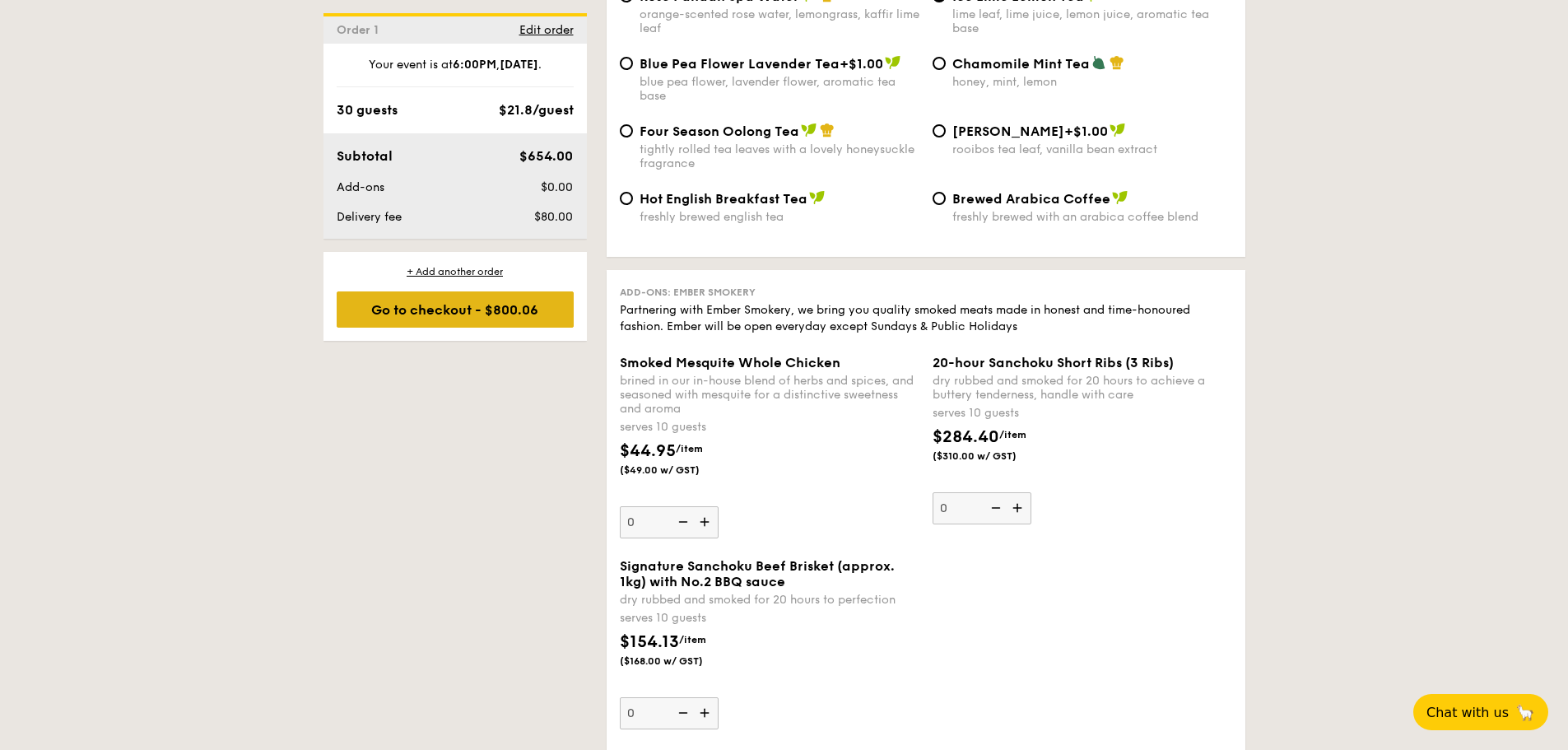
click at [437, 313] on div "Go to checkout - $800.06" at bounding box center [456, 309] width 237 height 36
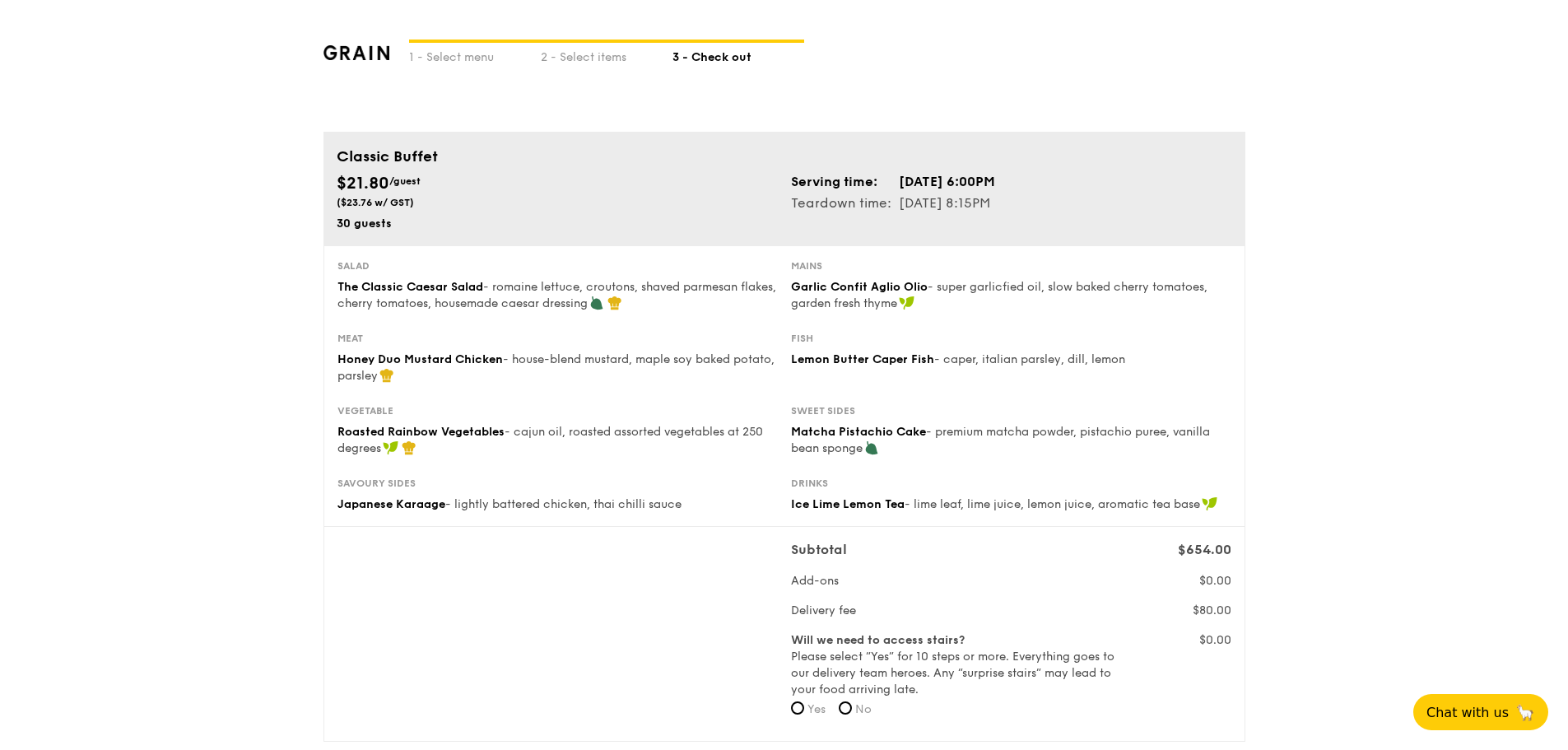
scroll to position [191, 0]
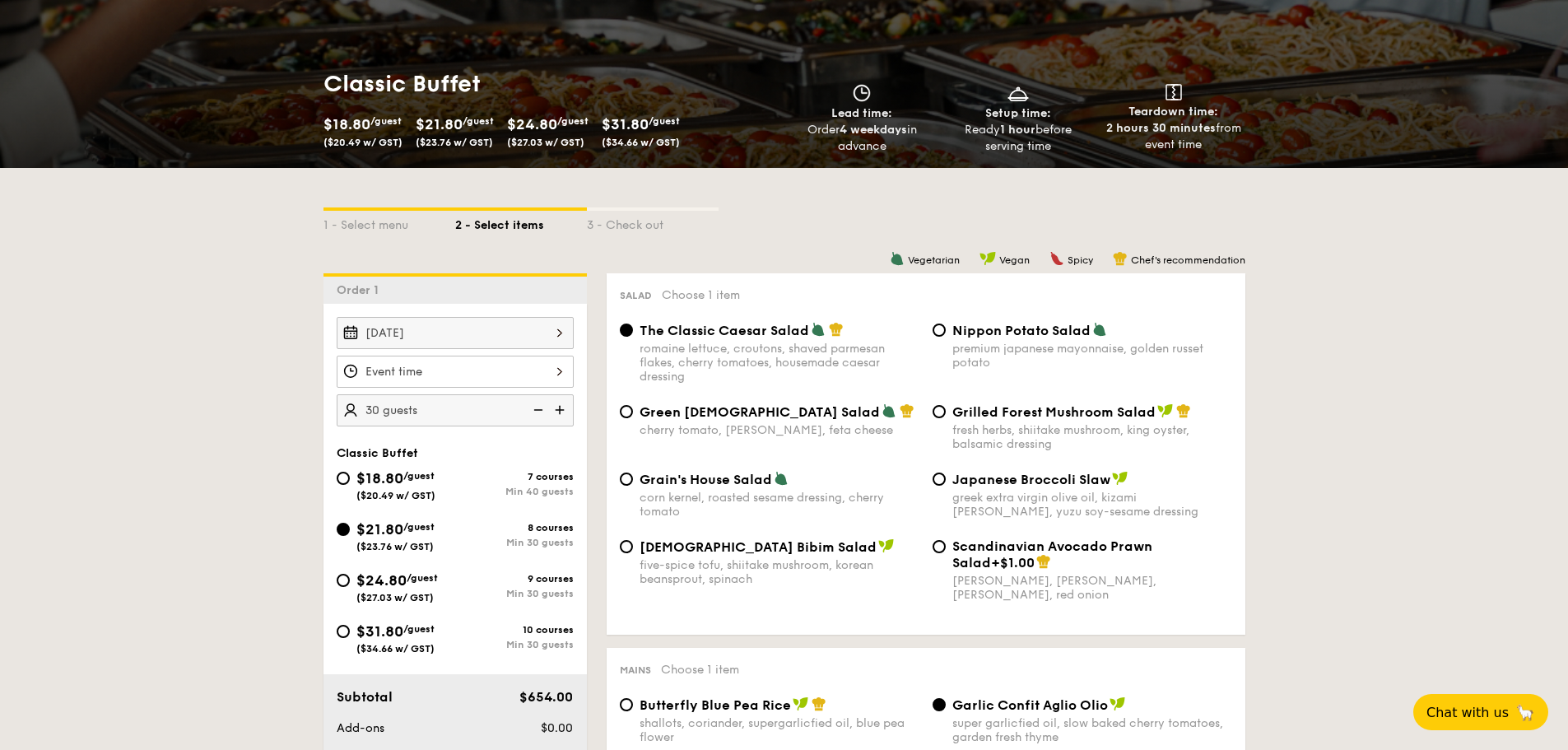
click at [475, 379] on div at bounding box center [456, 371] width 237 height 32
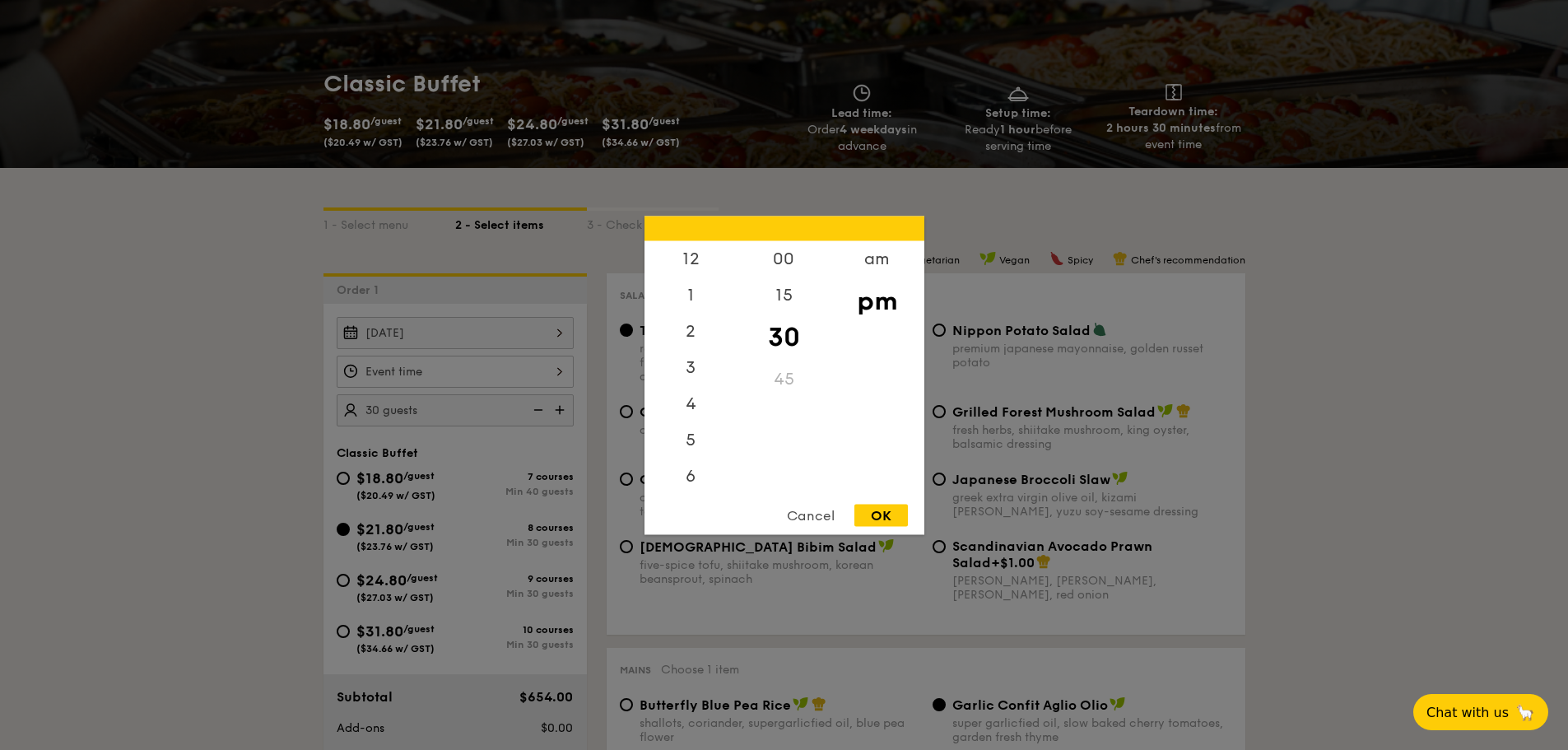
scroll to position [73, 0]
click at [787, 263] on div "00" at bounding box center [783, 264] width 93 height 48
click at [890, 515] on div "OK" at bounding box center [881, 515] width 53 height 23
type input "7:00PM"
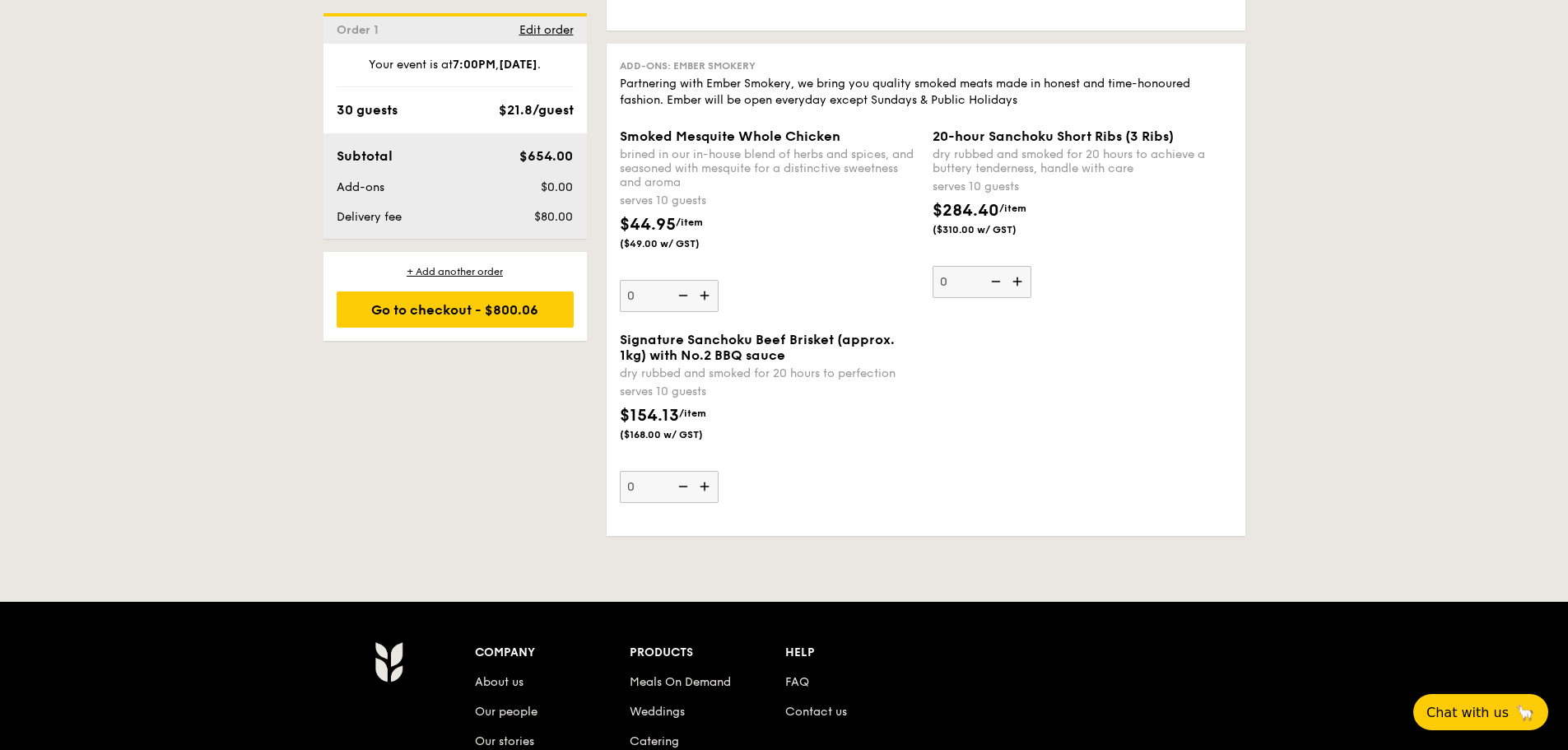
scroll to position [3649, 0]
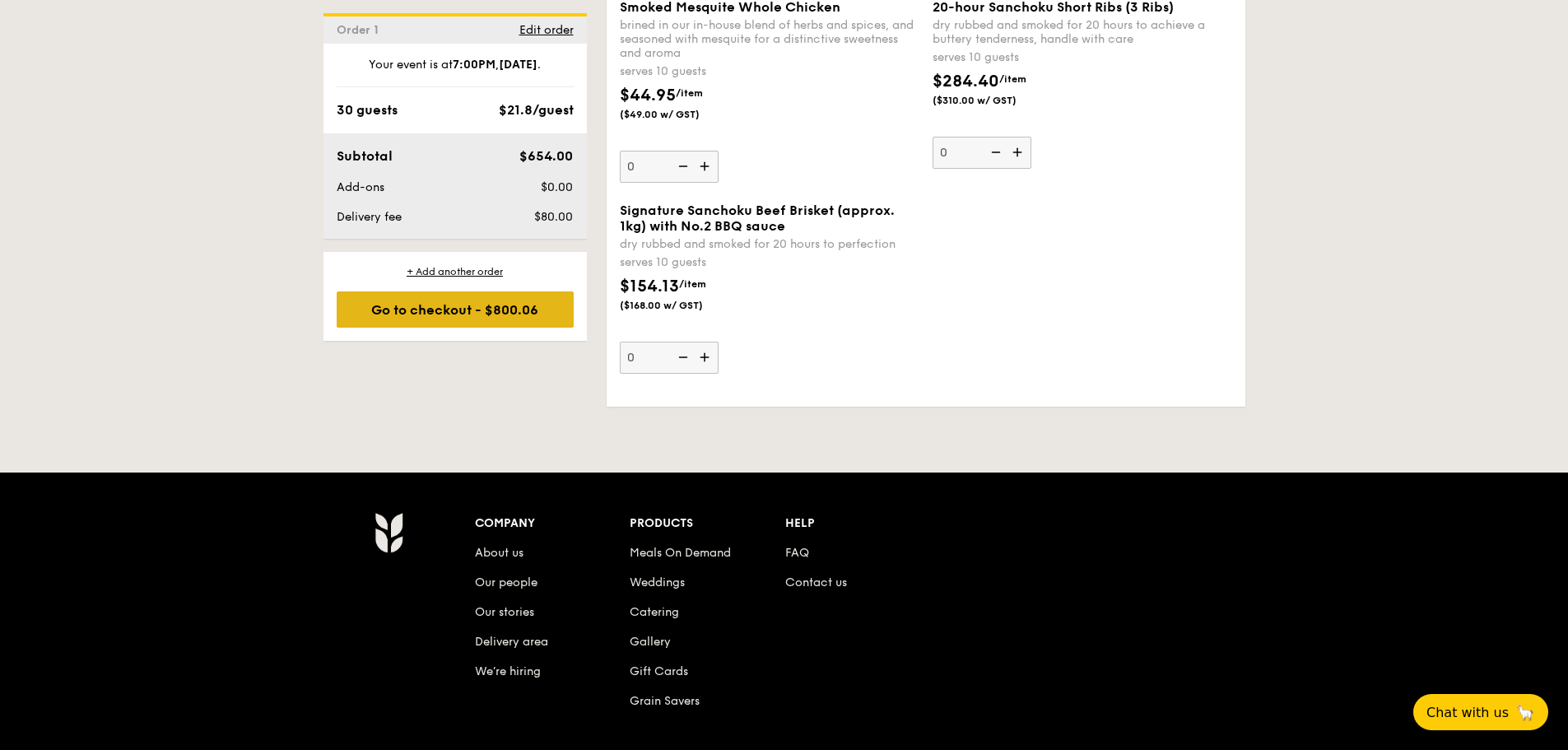
click at [517, 321] on div "Go to checkout - $800.06" at bounding box center [456, 309] width 237 height 36
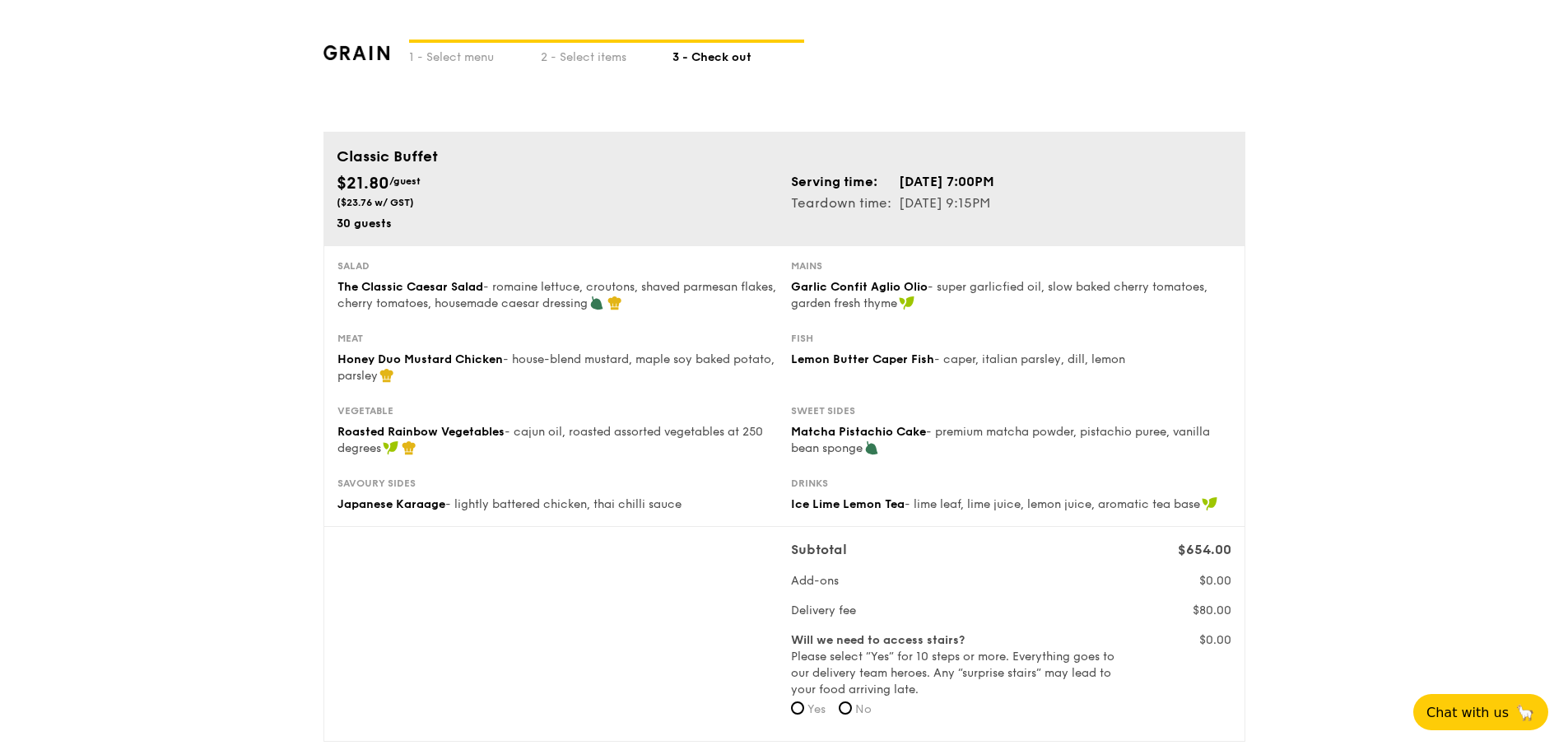
drag, startPoint x: 1036, startPoint y: 201, endPoint x: 794, endPoint y: 188, distance: 242.3
click at [794, 188] on div "Serving time: [DATE] 7:00PM Teardown time: [DATE] 9:15PM" at bounding box center [1011, 192] width 455 height 43
click at [786, 188] on div "Serving time: [DATE] 7:00PM Teardown time: [DATE] 9:15PM" at bounding box center [1011, 192] width 455 height 43
click at [1453, 704] on span "Chat with us" at bounding box center [1466, 712] width 86 height 17
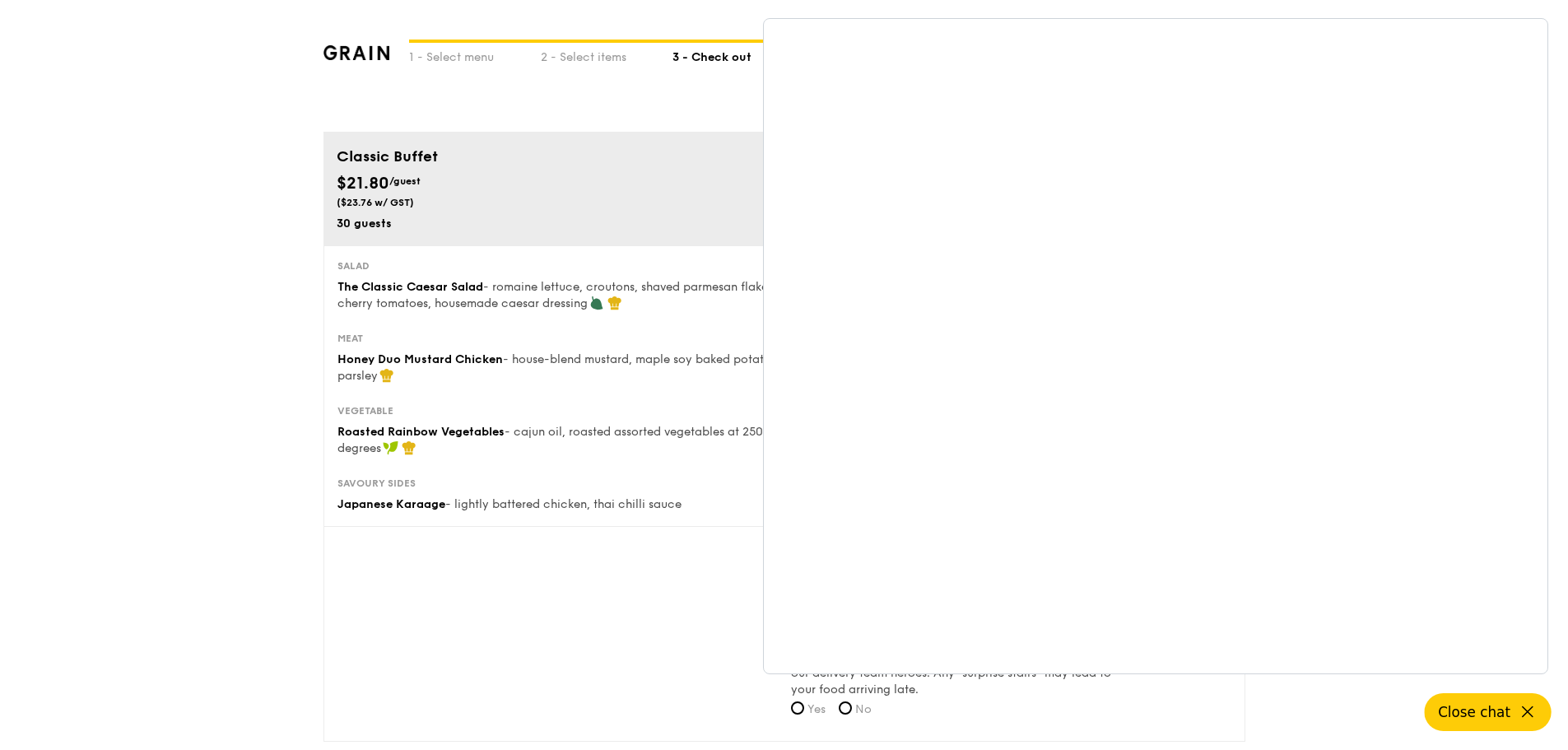
click at [1523, 706] on icon at bounding box center [1528, 712] width 20 height 20
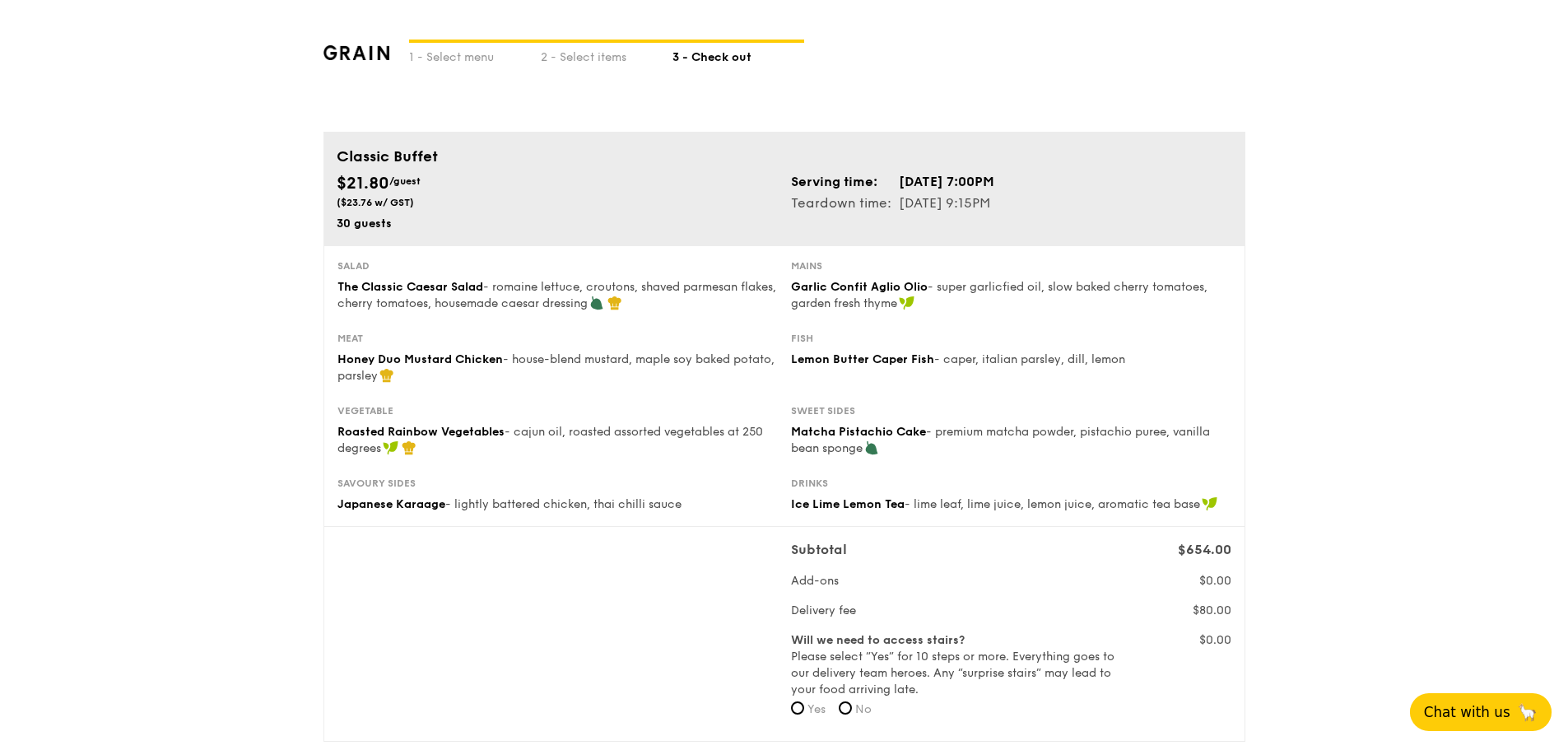
click at [1523, 706] on span "🦙" at bounding box center [1527, 712] width 21 height 20
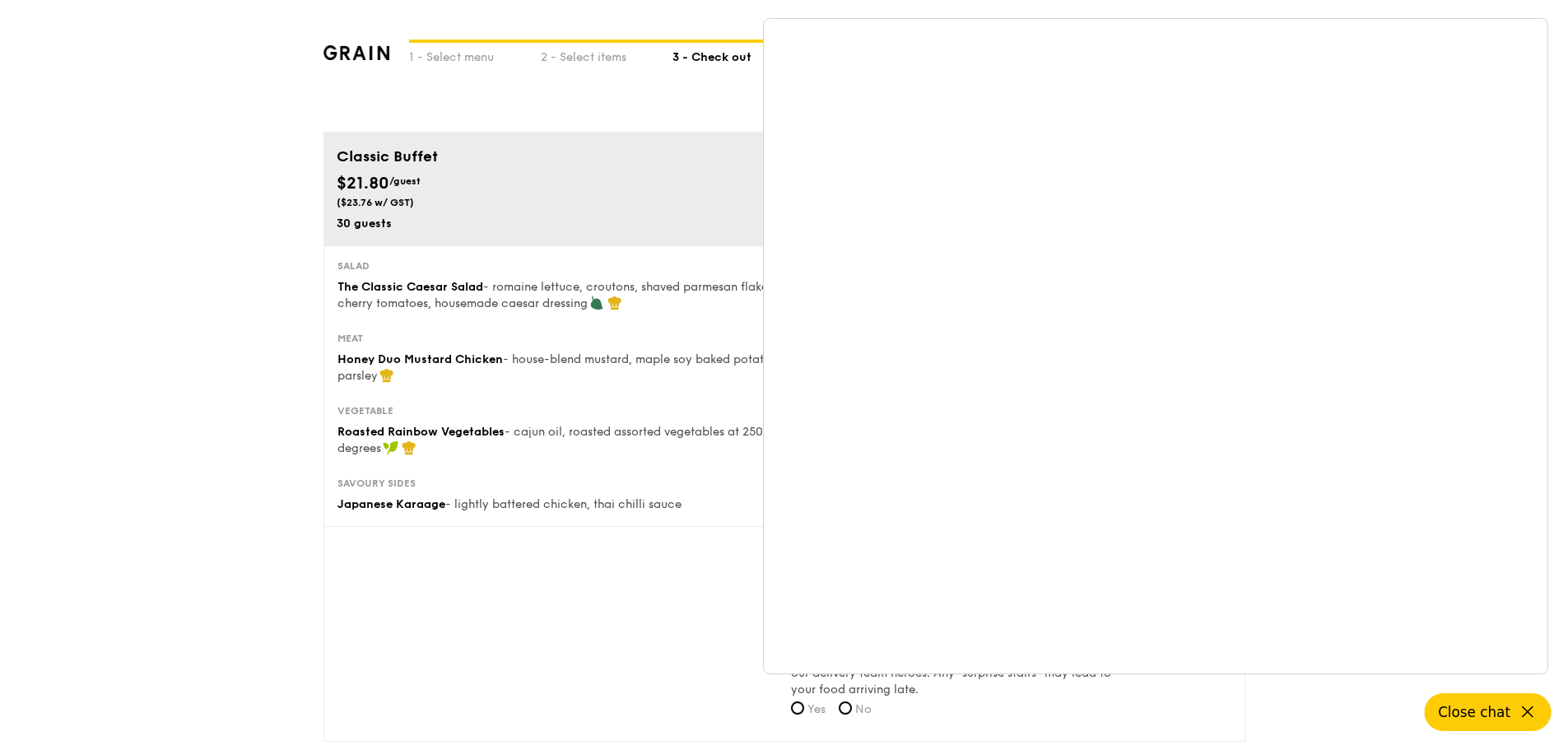
click at [1526, 707] on icon at bounding box center [1528, 712] width 20 height 20
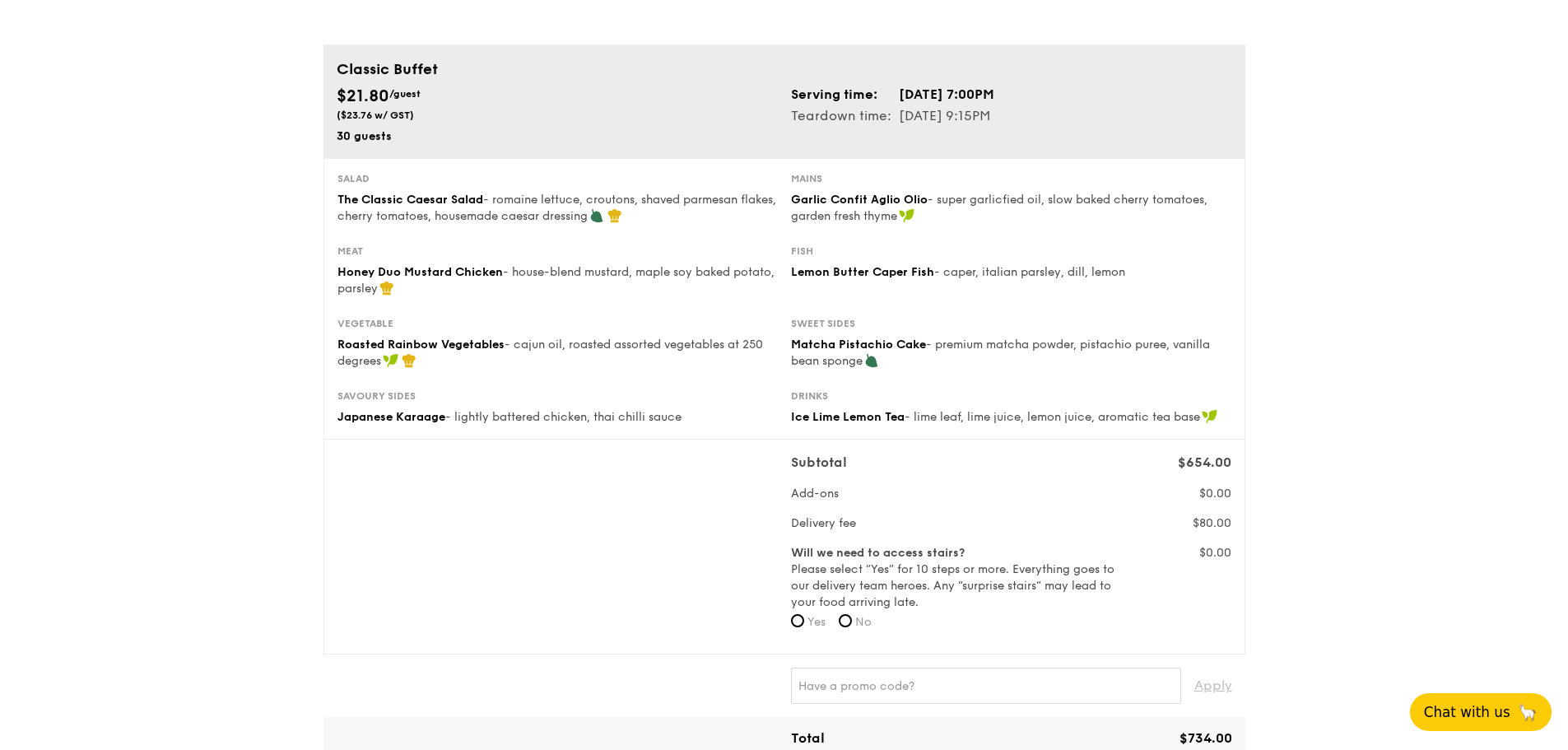
scroll to position [82, 0]
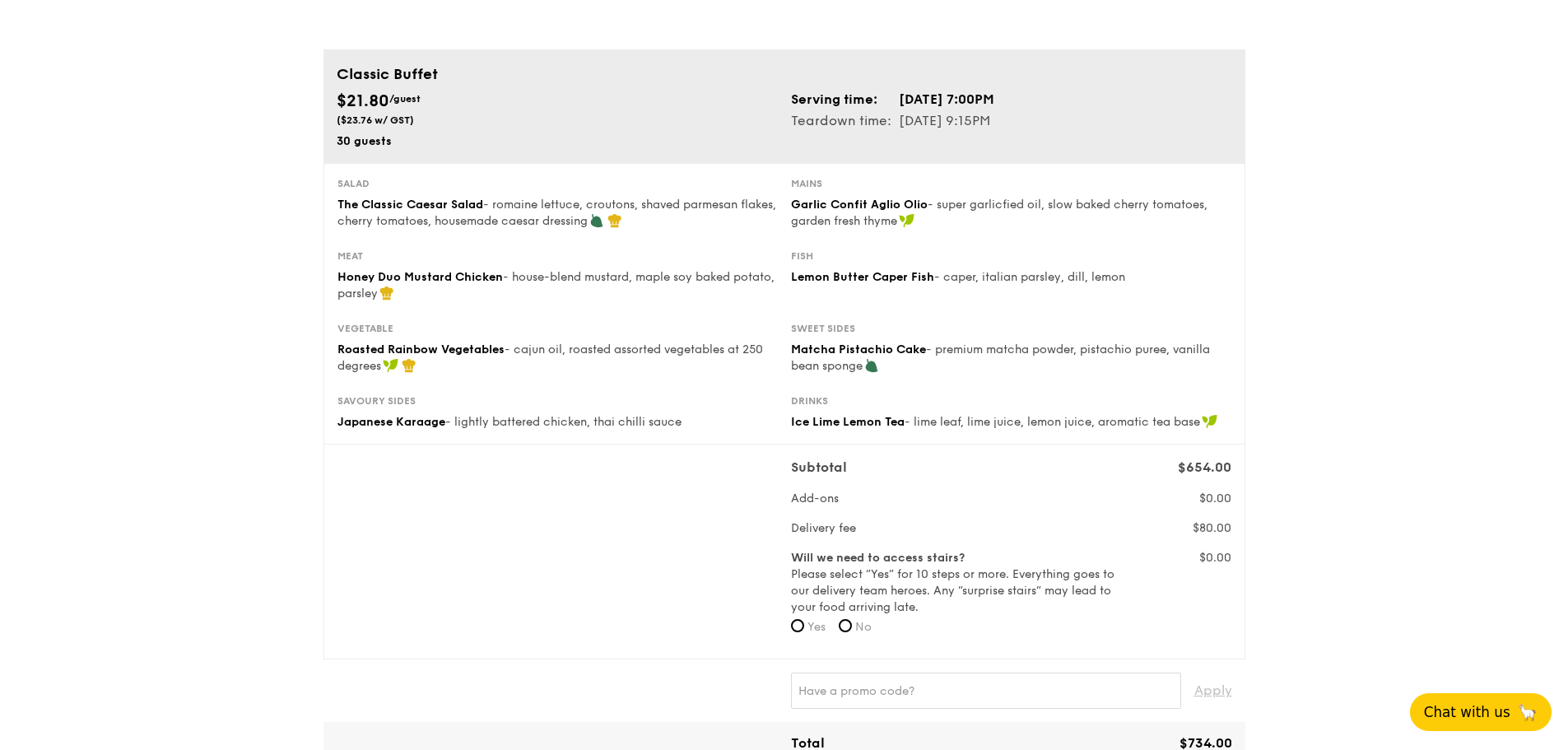
click at [1448, 722] on button "Chat with us 🦙" at bounding box center [1480, 712] width 141 height 38
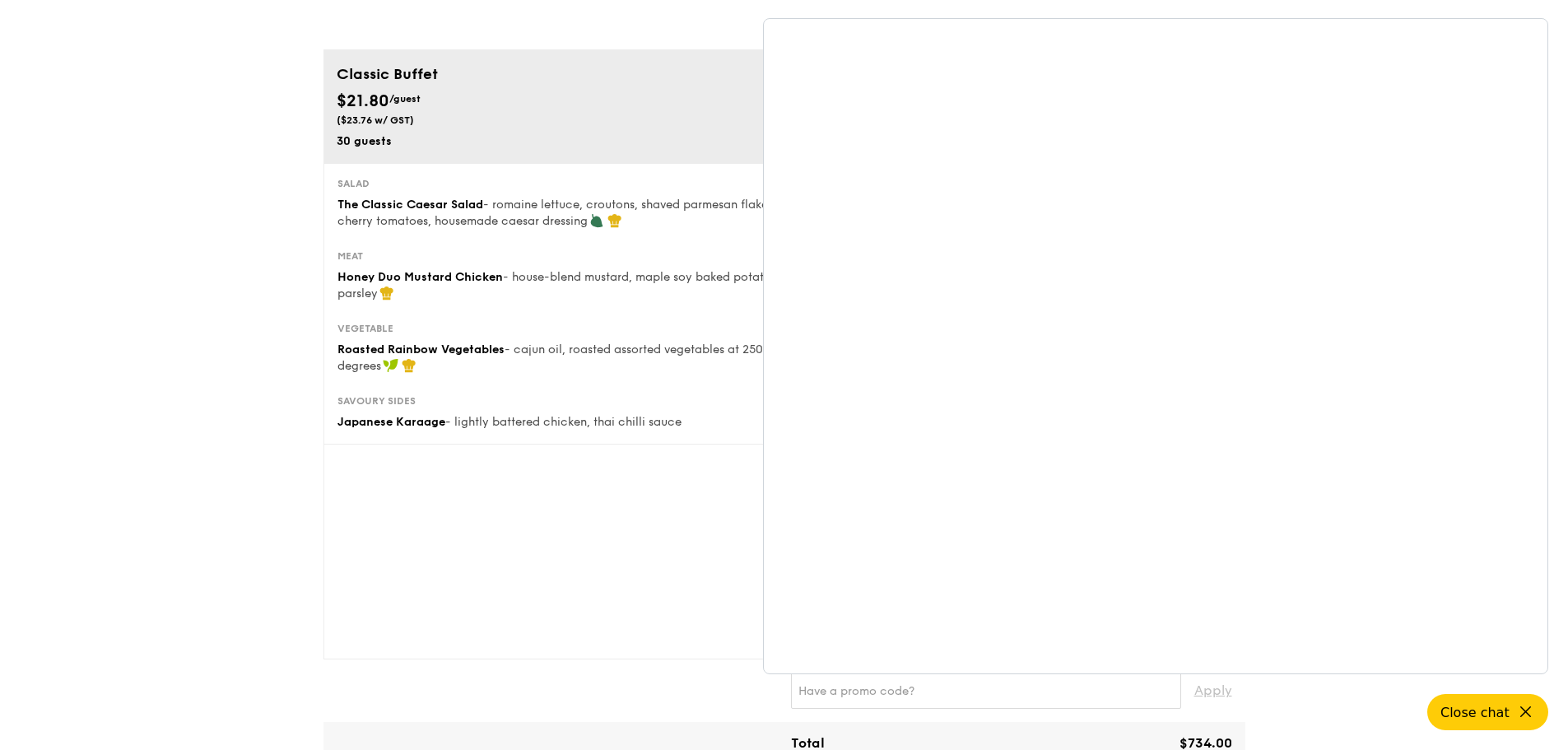
click at [674, 491] on div "Subtotal $654.00 Add-ons $0.00 Delivery fee $80.00 Will we need to access stair…" at bounding box center [784, 551] width 907 height 188
click at [1515, 716] on button "Close chat" at bounding box center [1488, 712] width 127 height 38
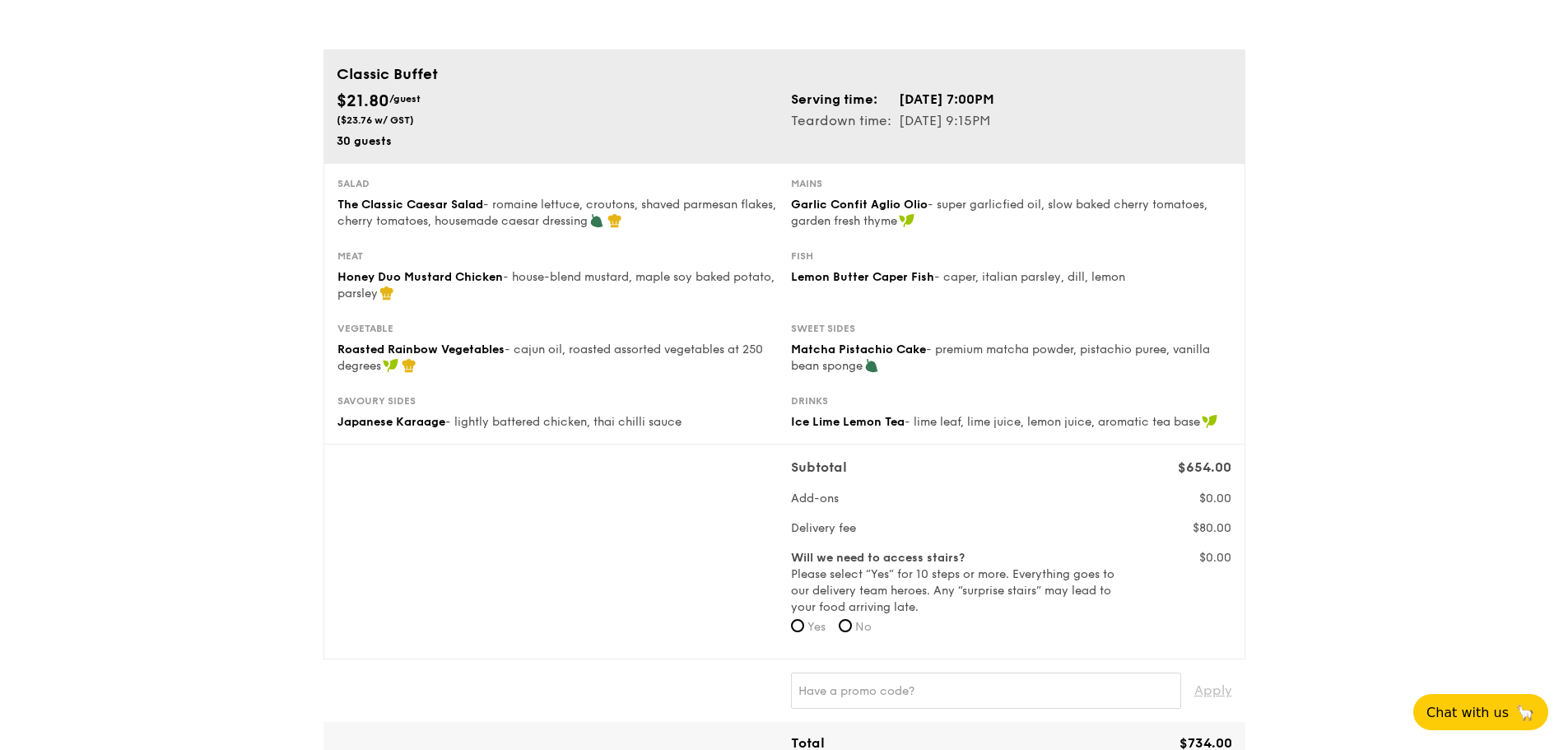
drag, startPoint x: 311, startPoint y: 167, endPoint x: 1260, endPoint y: 400, distance: 977.2
drag, startPoint x: 1031, startPoint y: 99, endPoint x: 924, endPoint y: 79, distance: 108.9
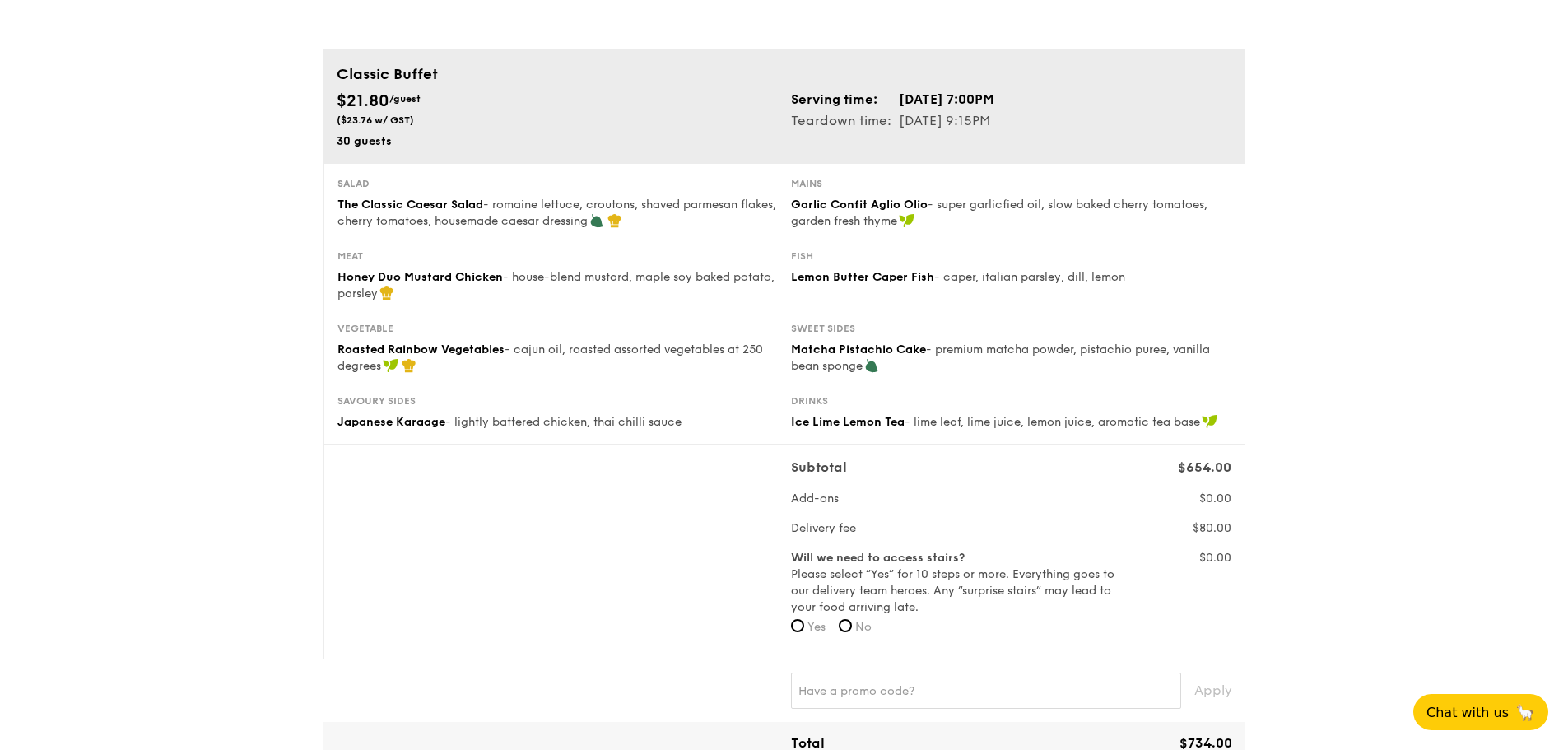
click at [924, 79] on div "Classic Buffet $21.80 /guest ($23.76 w/ GST) 30 guests Serving time: [DATE] 7:0…" at bounding box center [784, 106] width 922 height 114
click at [847, 89] on td "Serving time:" at bounding box center [844, 99] width 107 height 22
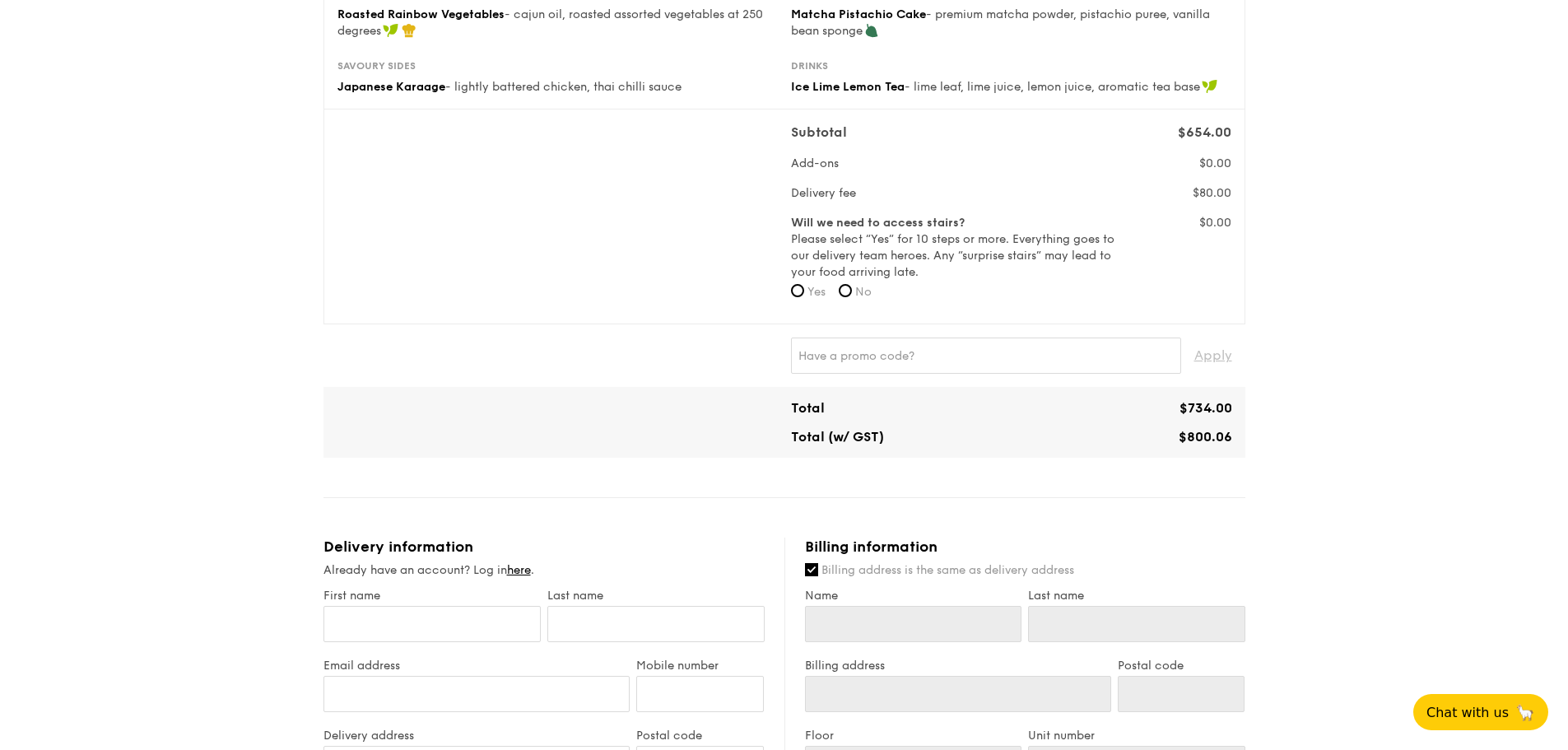
scroll to position [156, 0]
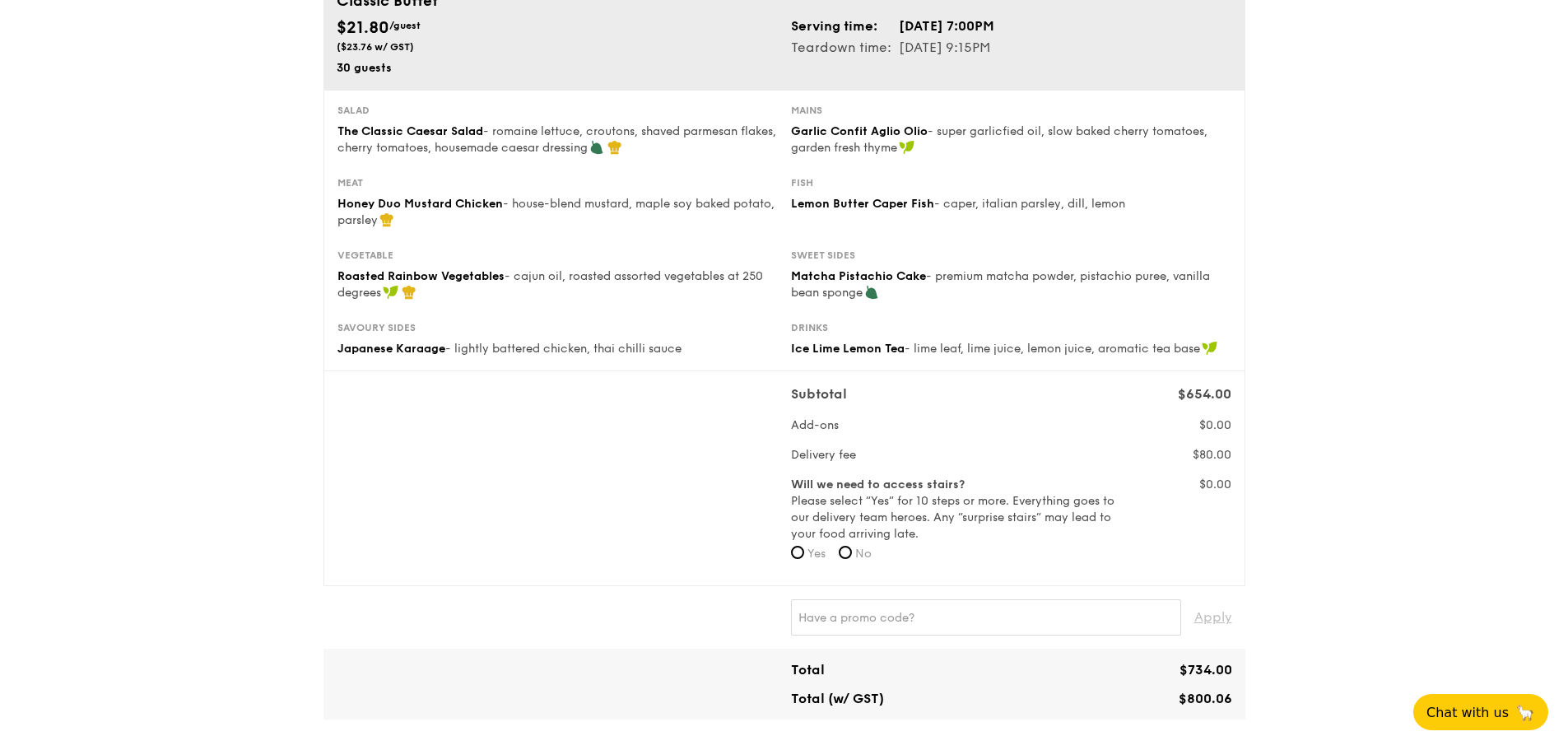
drag, startPoint x: 796, startPoint y: 24, endPoint x: 1030, endPoint y: 27, distance: 234.0
click at [995, 27] on tr "Serving time: [DATE] 7:00PM" at bounding box center [893, 27] width 204 height 22
